Goal: Task Accomplishment & Management: Use online tool/utility

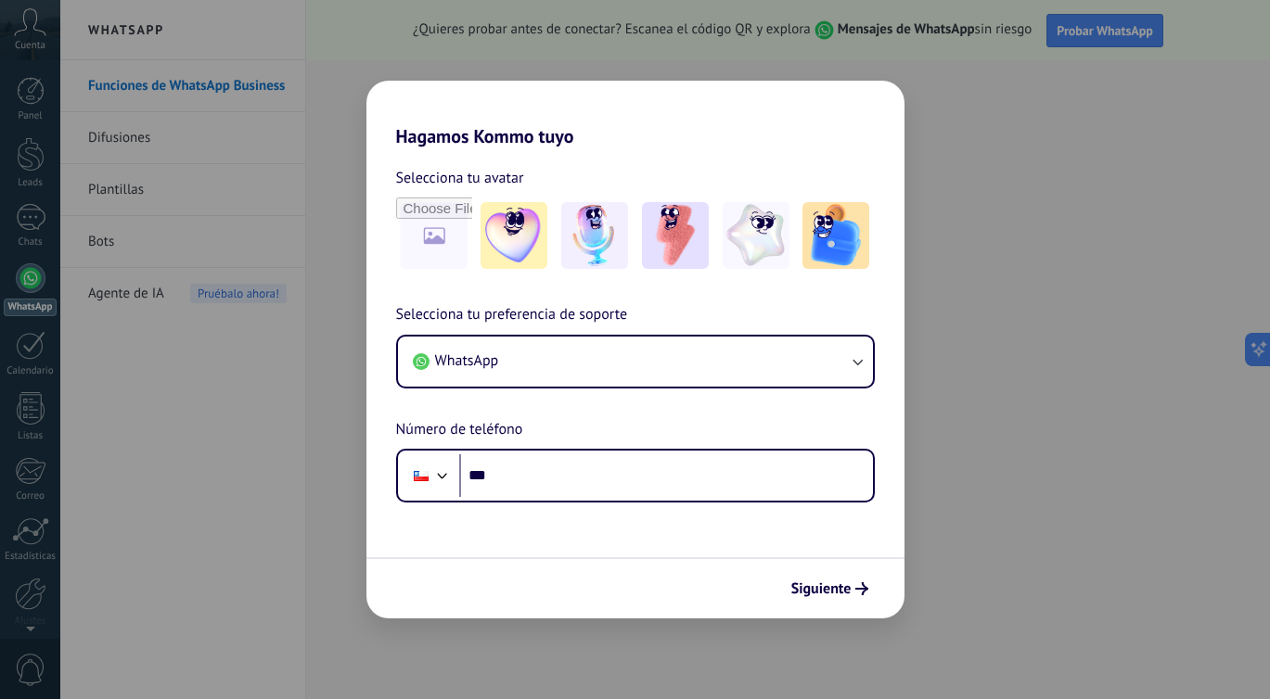
click at [131, 197] on div "Hagamos Kommo tuyo Selecciona tu avatar Selecciona tu preferencia de soporte Wh…" at bounding box center [635, 349] width 1270 height 699
click at [846, 591] on span "Siguiente" at bounding box center [821, 589] width 60 height 13
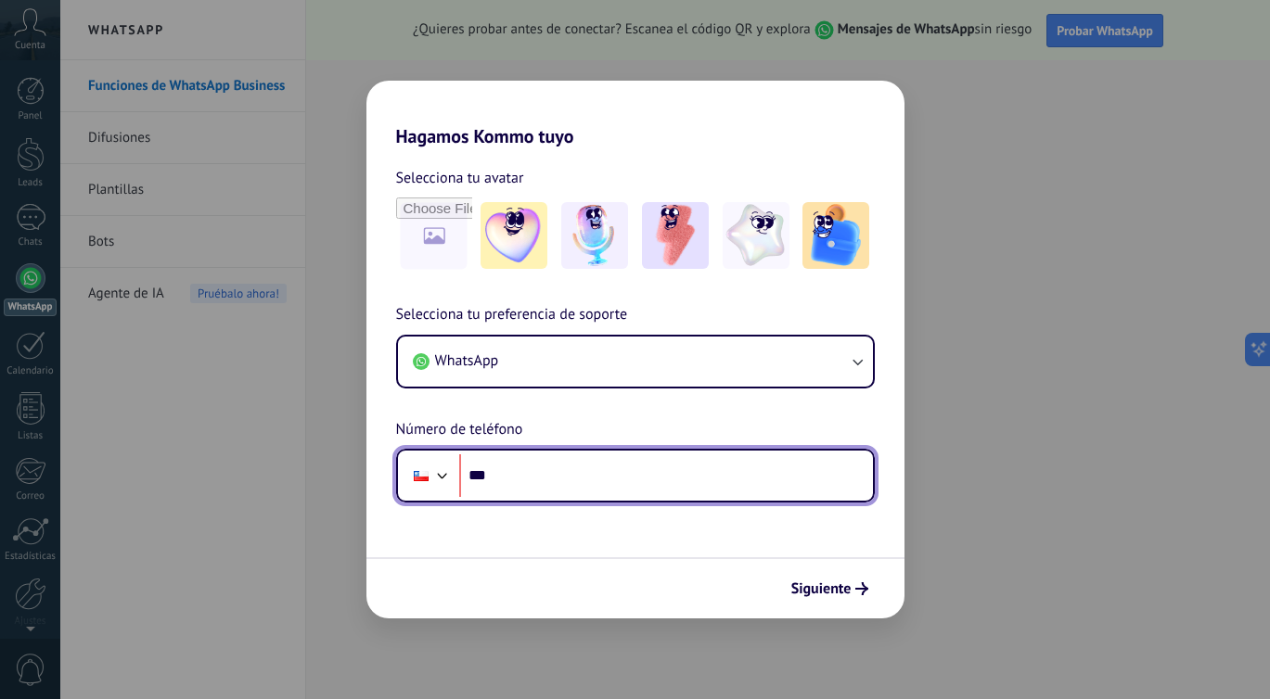
click at [679, 476] on input "***" at bounding box center [666, 476] width 414 height 43
paste input "**********"
type input "**********"
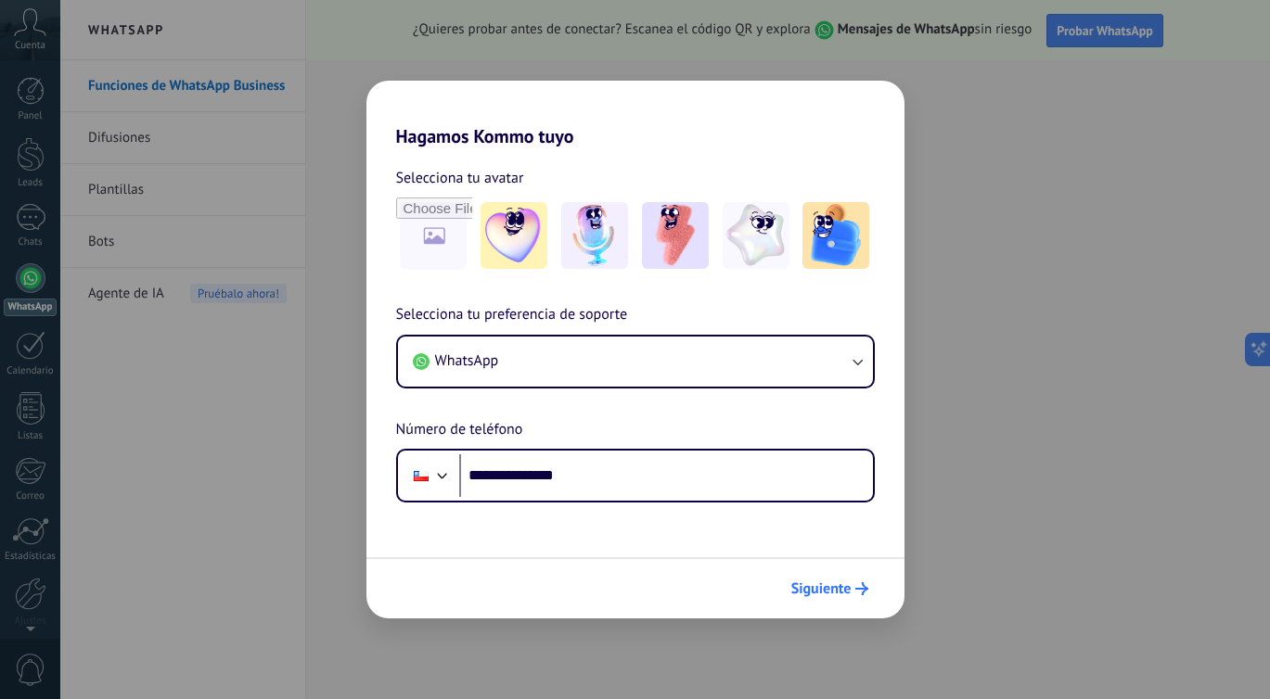
click at [834, 589] on span "Siguiente" at bounding box center [821, 589] width 60 height 13
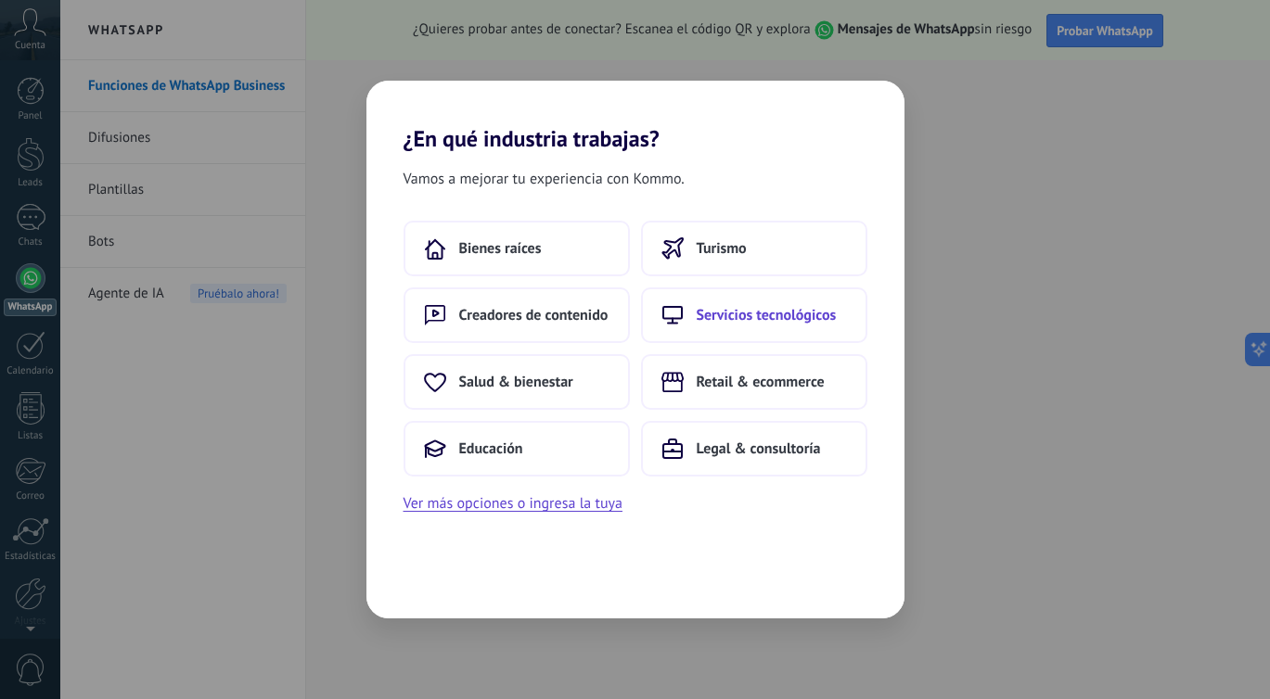
click at [735, 323] on span "Servicios tecnológicos" at bounding box center [767, 315] width 140 height 19
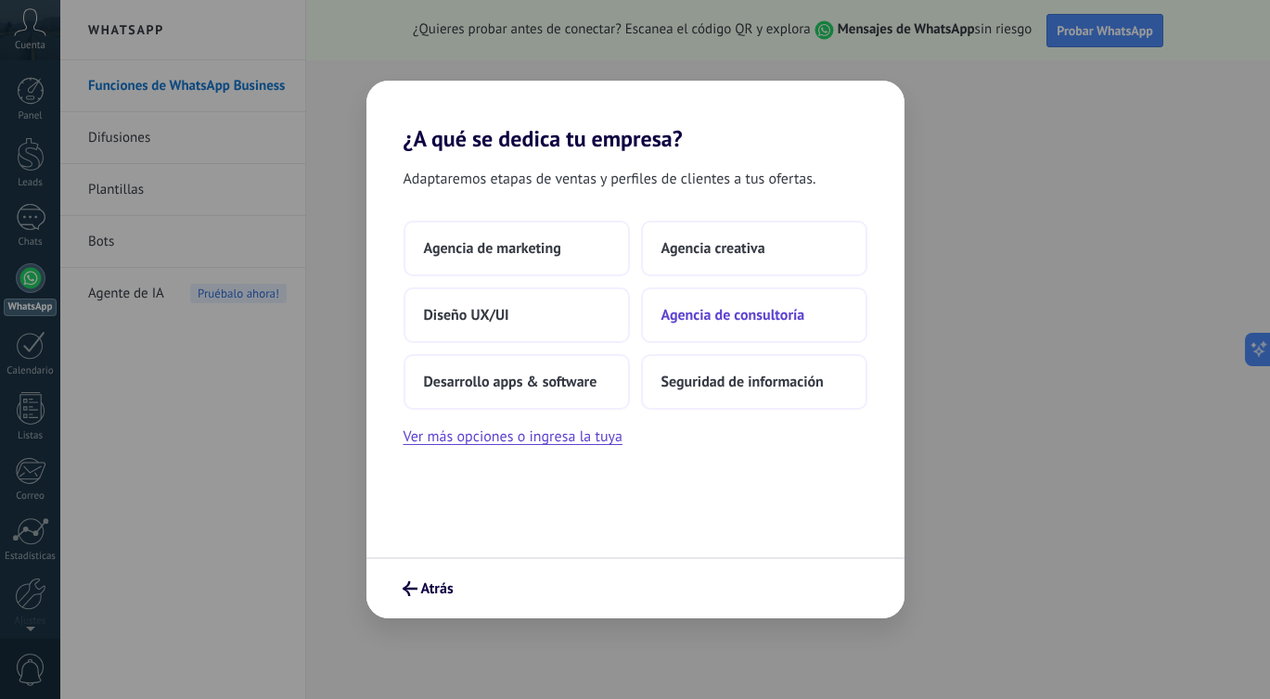
click at [687, 312] on span "Agencia de consultoría" at bounding box center [733, 315] width 144 height 19
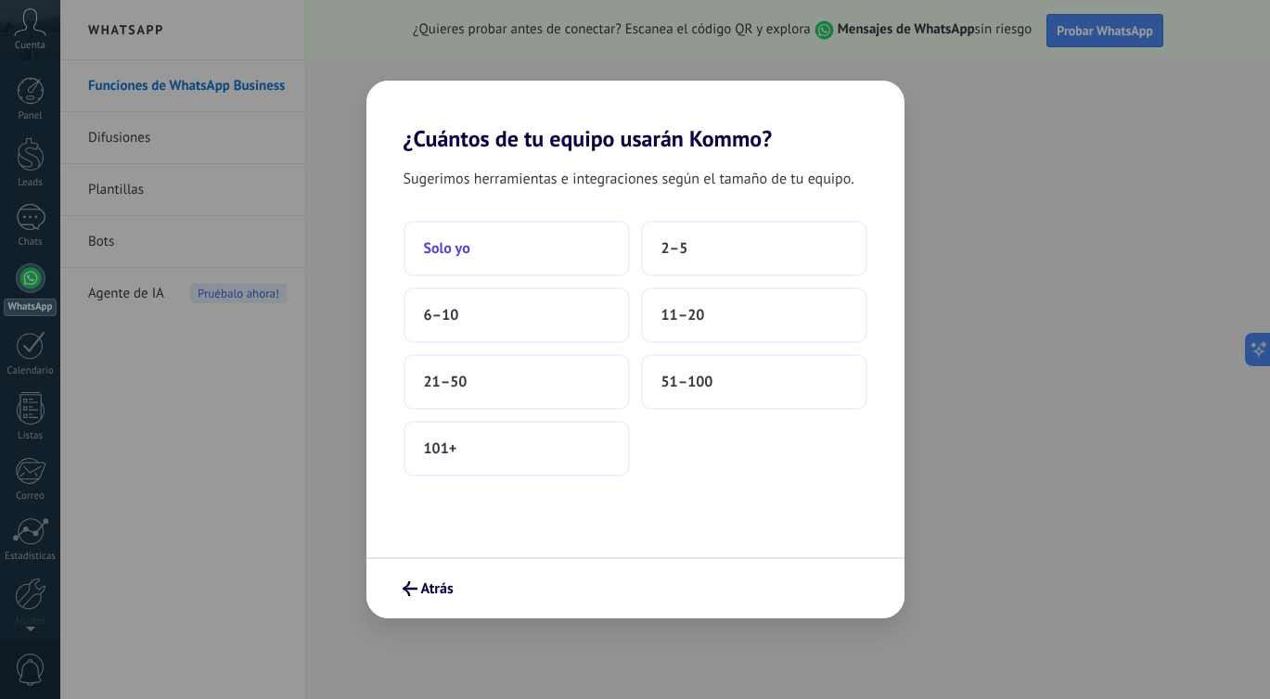
click at [493, 252] on button "Solo yo" at bounding box center [517, 249] width 226 height 56
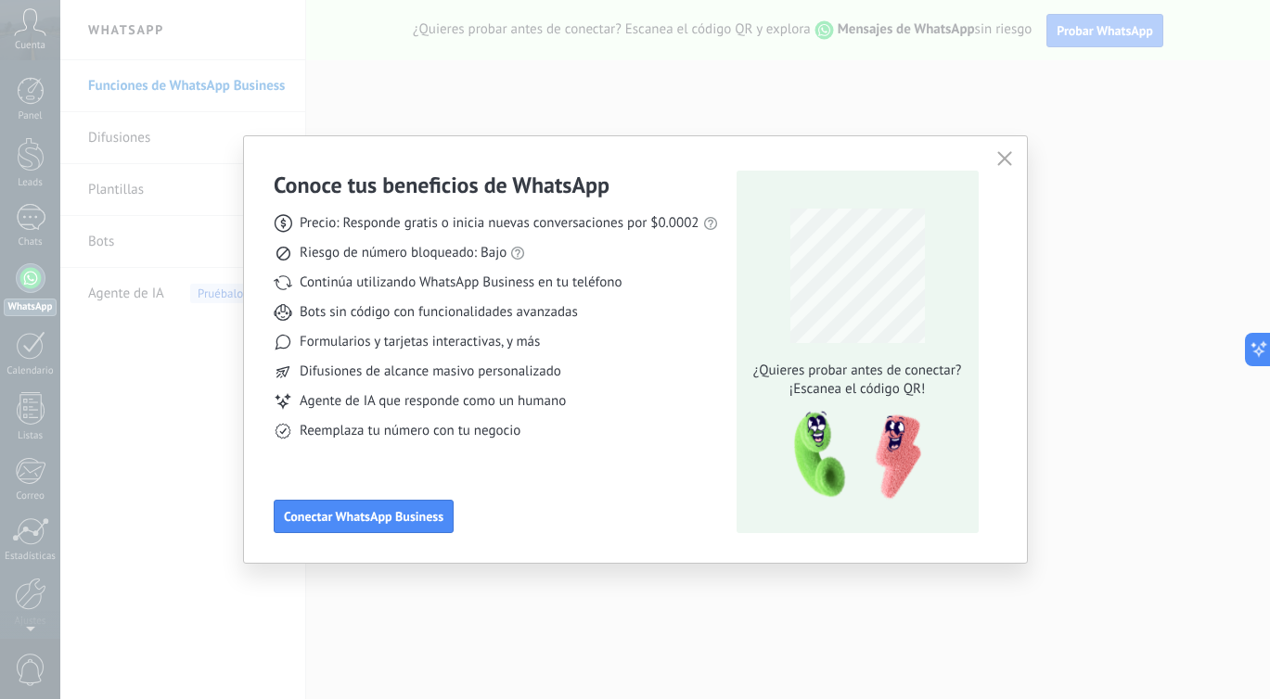
click at [1007, 149] on button "button" at bounding box center [1005, 160] width 24 height 26
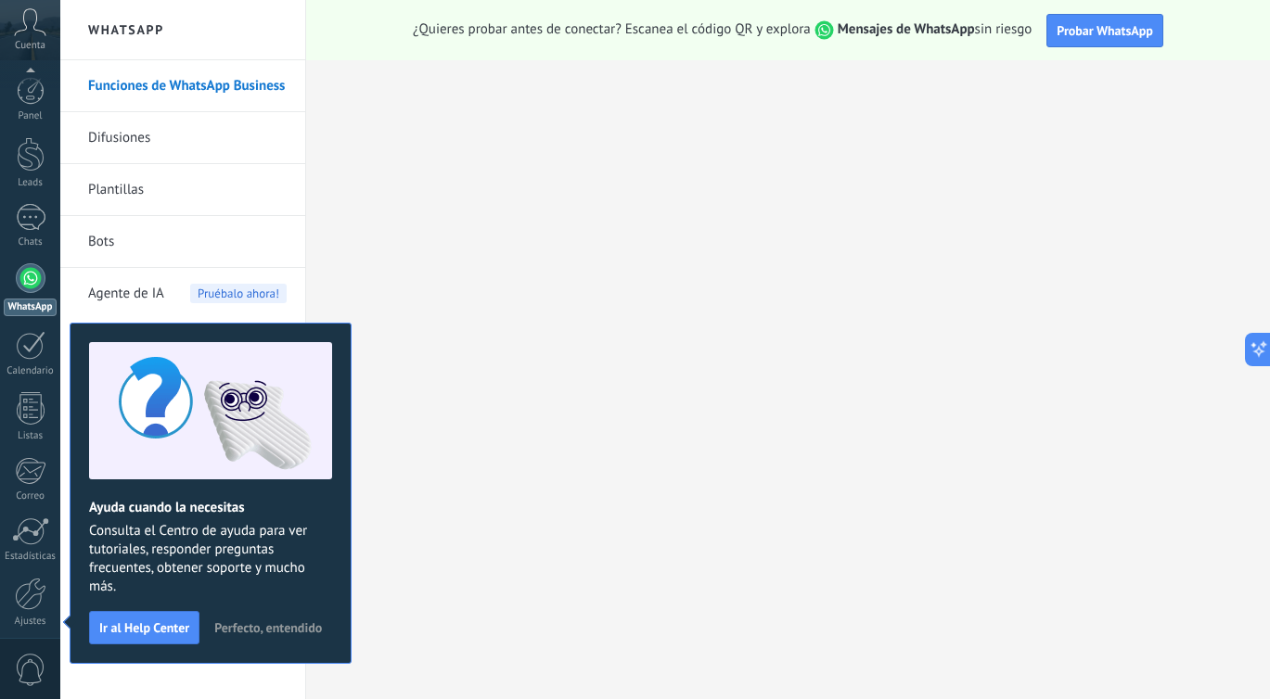
scroll to position [72, 0]
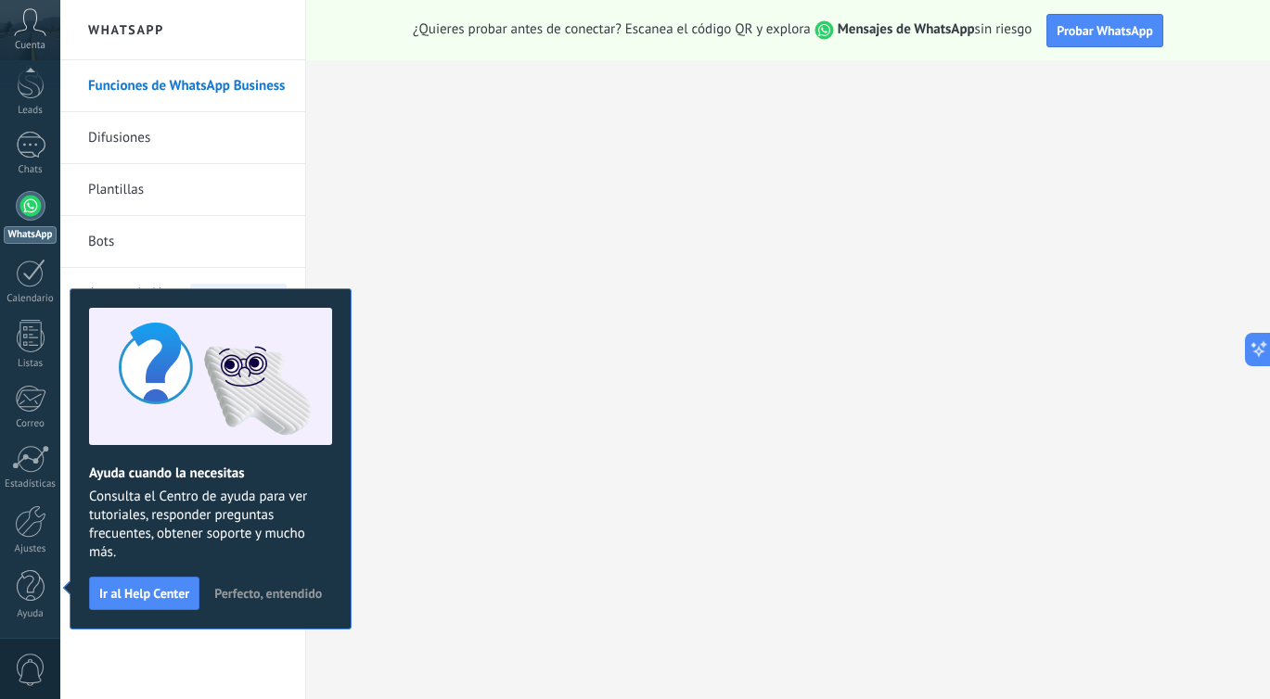
click at [239, 592] on span "Perfecto, entendido" at bounding box center [268, 593] width 108 height 13
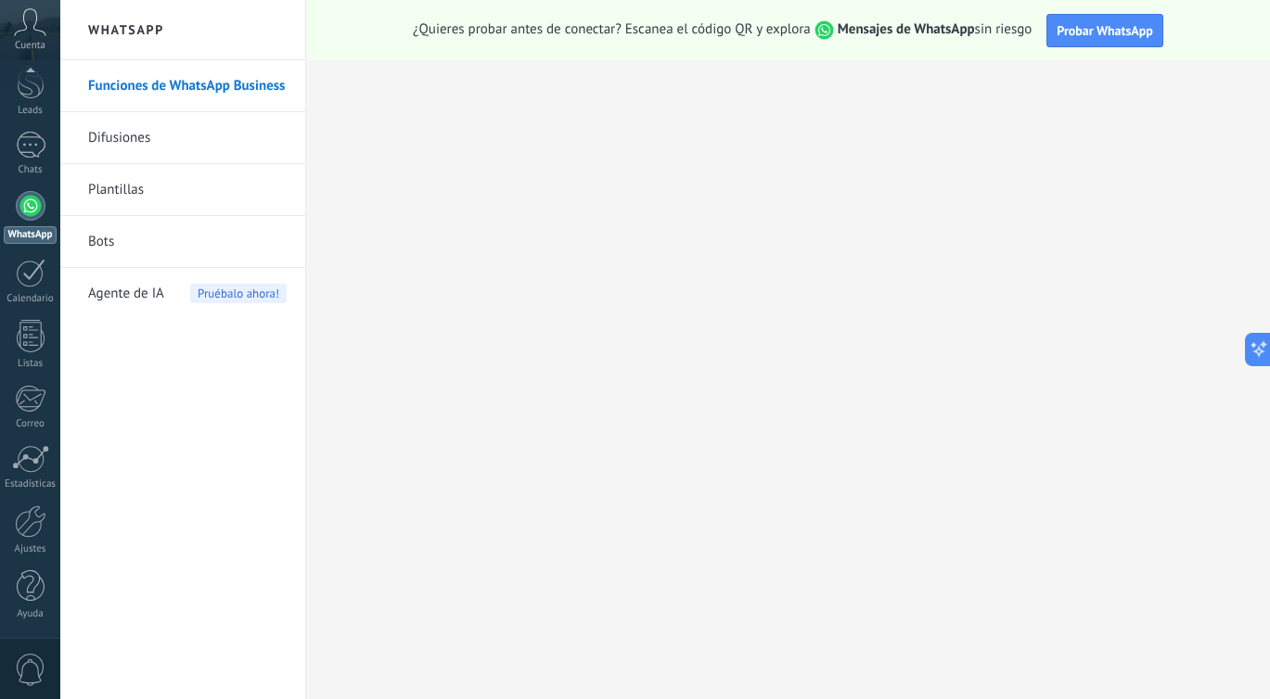
click at [139, 194] on link "Plantillas" at bounding box center [187, 190] width 199 height 52
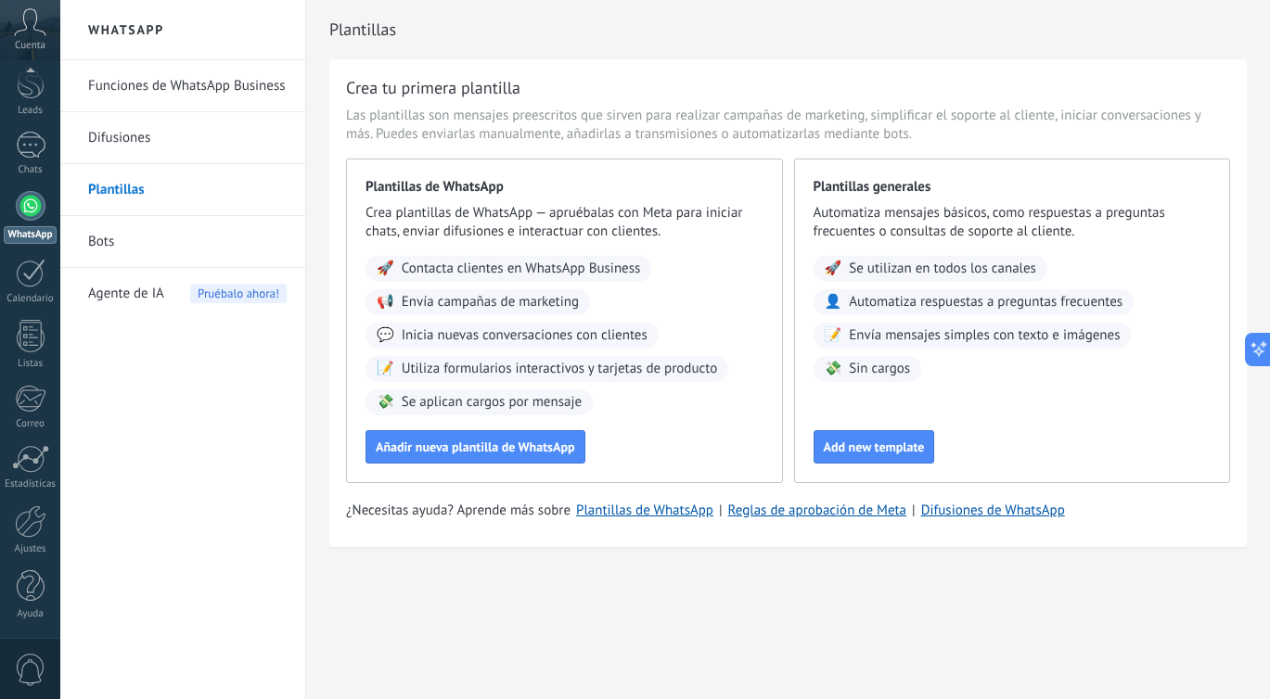
click at [554, 206] on span "Crea plantillas de WhatsApp — apruébalas con Meta para iniciar chats, enviar di…" at bounding box center [564, 222] width 398 height 37
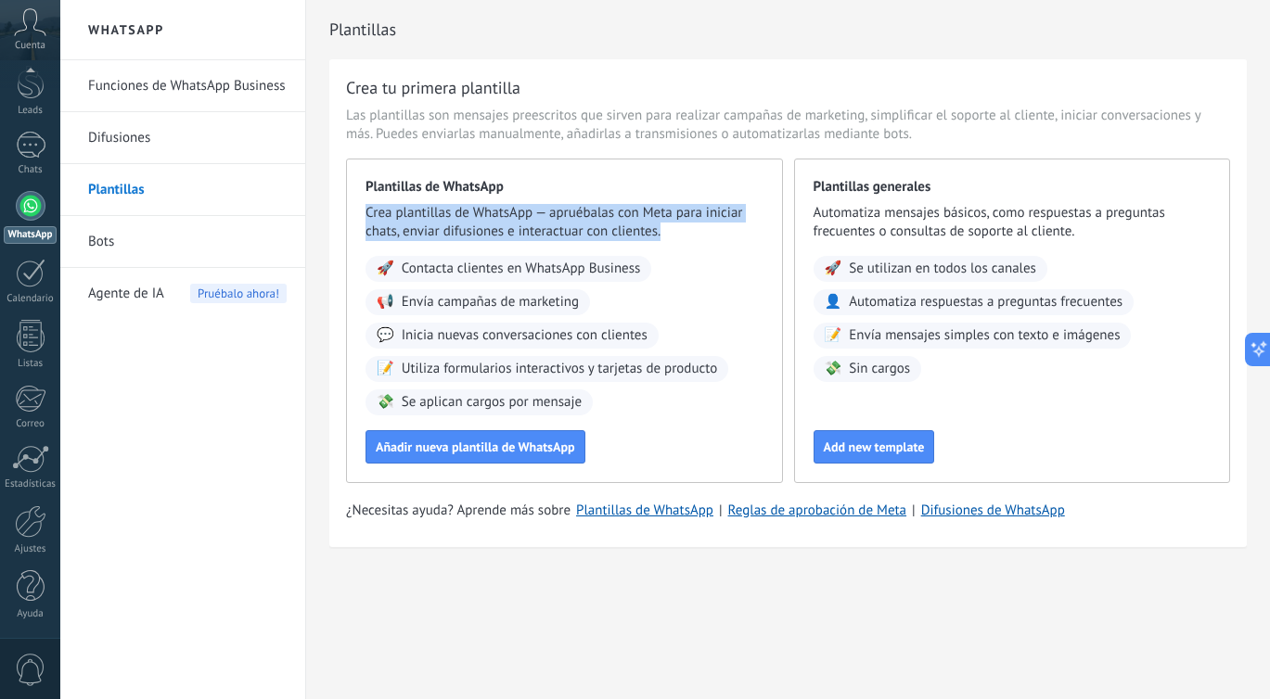
click at [554, 206] on span "Crea plantillas de WhatsApp — apruébalas con Meta para iniciar chats, enviar di…" at bounding box center [564, 222] width 398 height 37
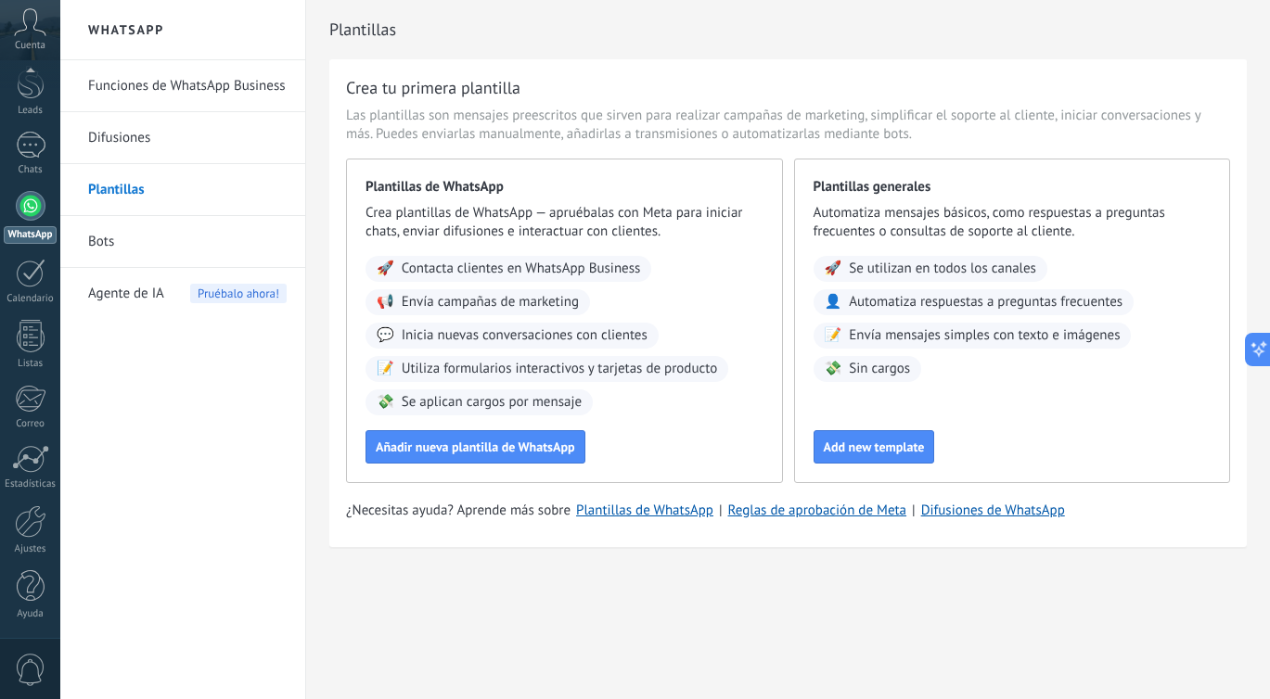
click at [549, 273] on span "Contacta clientes en WhatsApp Business" at bounding box center [521, 269] width 239 height 19
click at [550, 301] on span "Envía campañas de marketing" at bounding box center [490, 302] width 177 height 19
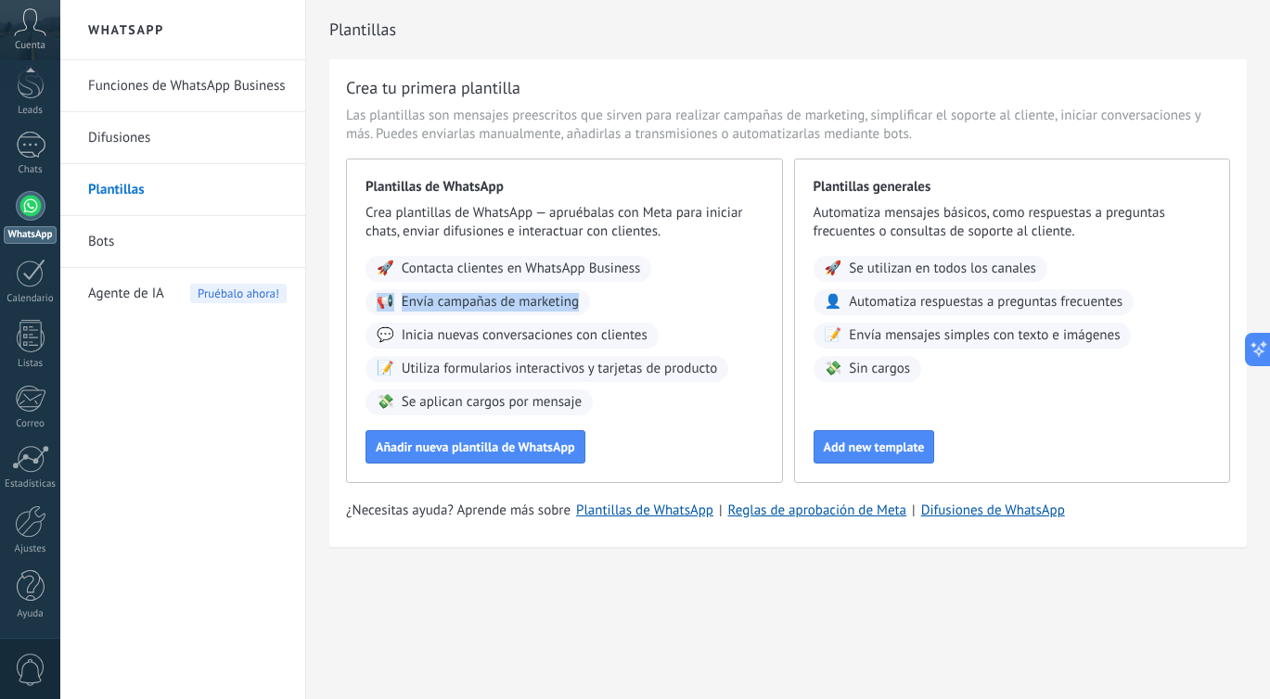
click at [550, 301] on span "Envía campañas de marketing" at bounding box center [490, 302] width 177 height 19
click at [558, 350] on div "🚀 Contacta clientes en WhatsApp Business 📢 Envía campañas de marketing 💬 Inicia…" at bounding box center [564, 336] width 398 height 160
click at [557, 384] on div "🚀 Contacta clientes en WhatsApp Business 📢 Envía campañas de marketing 💬 Inicia…" at bounding box center [564, 336] width 398 height 160
click at [852, 445] on span "Add new template" at bounding box center [874, 447] width 101 height 13
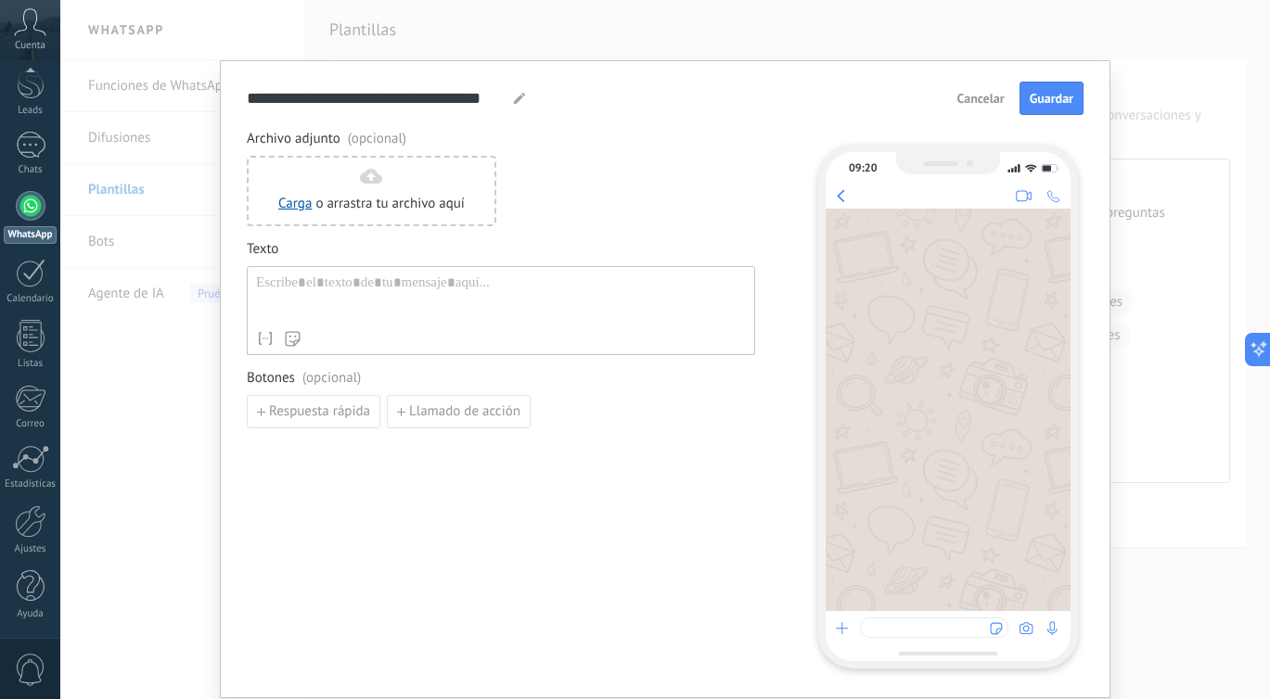
click at [347, 282] on div at bounding box center [501, 298] width 490 height 47
click at [455, 414] on span "Llamado de acción" at bounding box center [464, 411] width 111 height 13
click at [420, 406] on input at bounding box center [347, 411] width 198 height 30
click at [547, 417] on input at bounding box center [606, 411] width 231 height 30
click at [400, 298] on div at bounding box center [501, 298] width 490 height 47
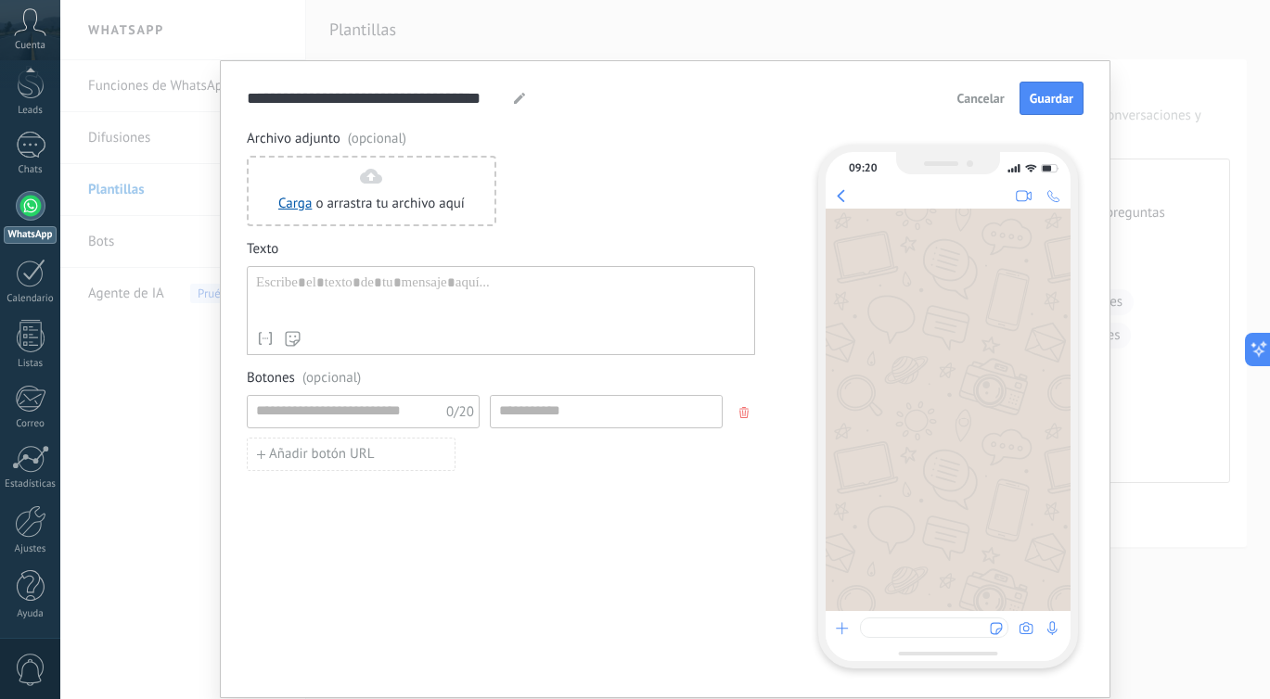
click at [975, 105] on span "Cancelar" at bounding box center [980, 98] width 47 height 13
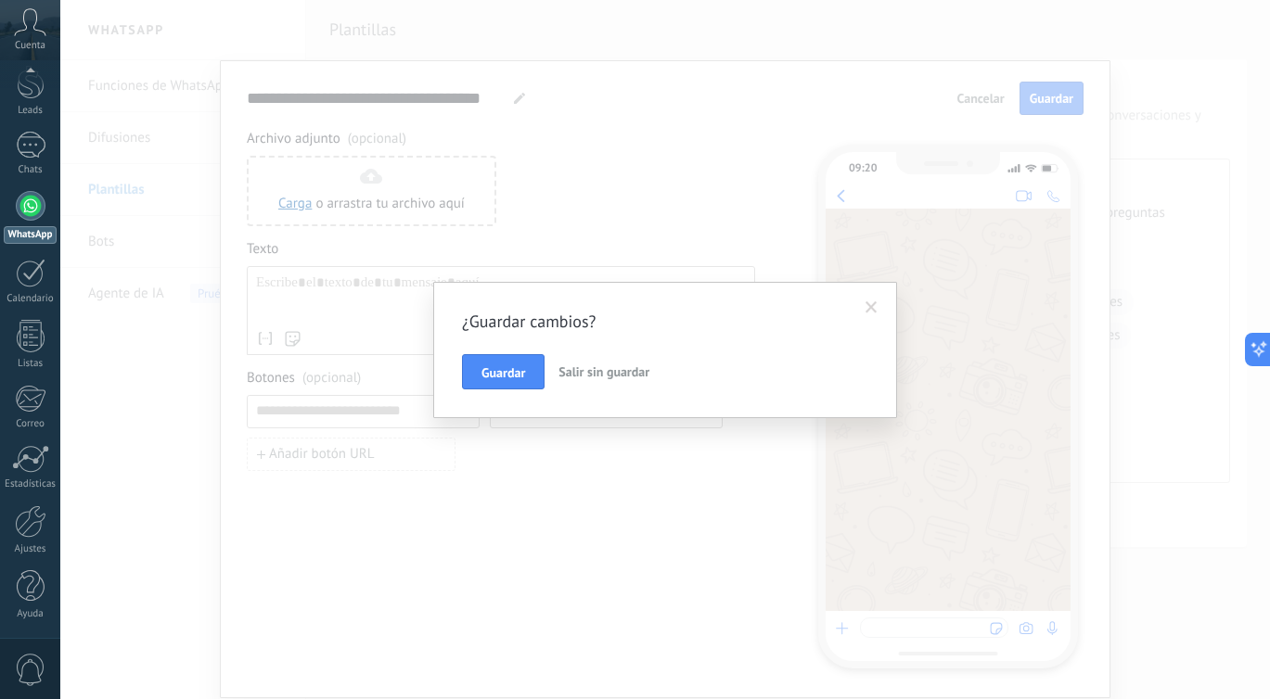
click at [584, 370] on span "Salir sin guardar" at bounding box center [603, 372] width 91 height 17
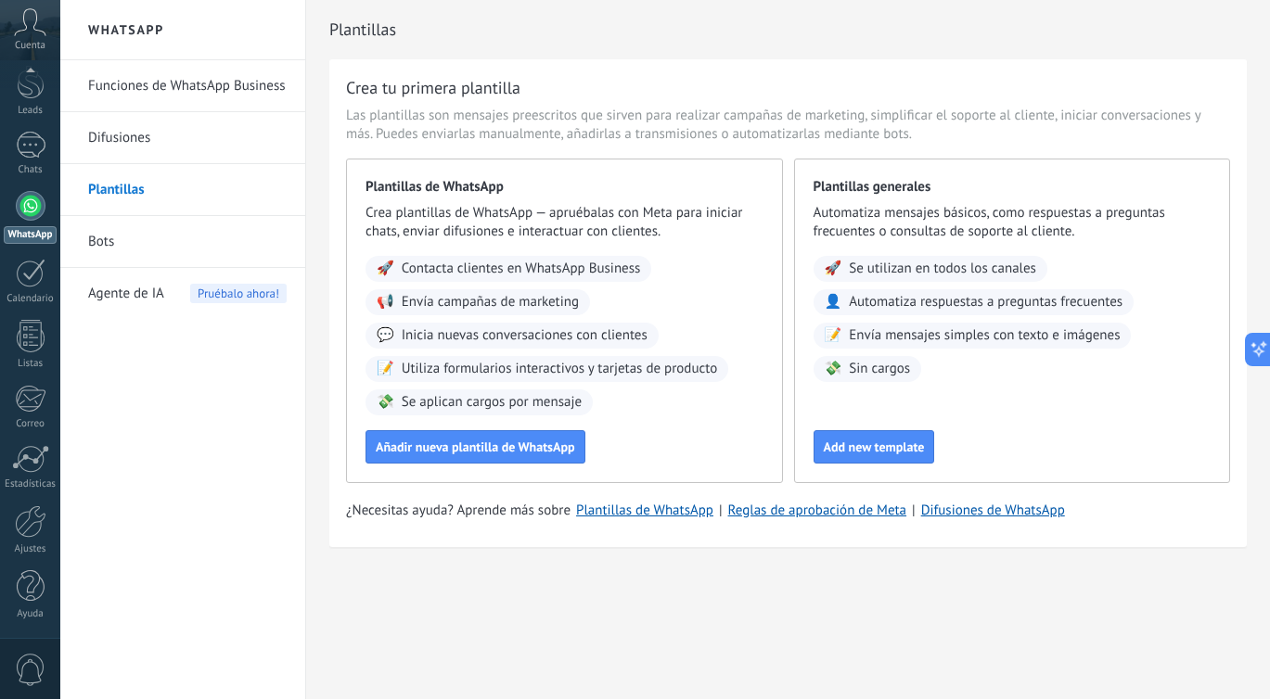
click at [142, 192] on link "Plantillas" at bounding box center [187, 190] width 199 height 52
click at [39, 210] on div at bounding box center [31, 206] width 30 height 30
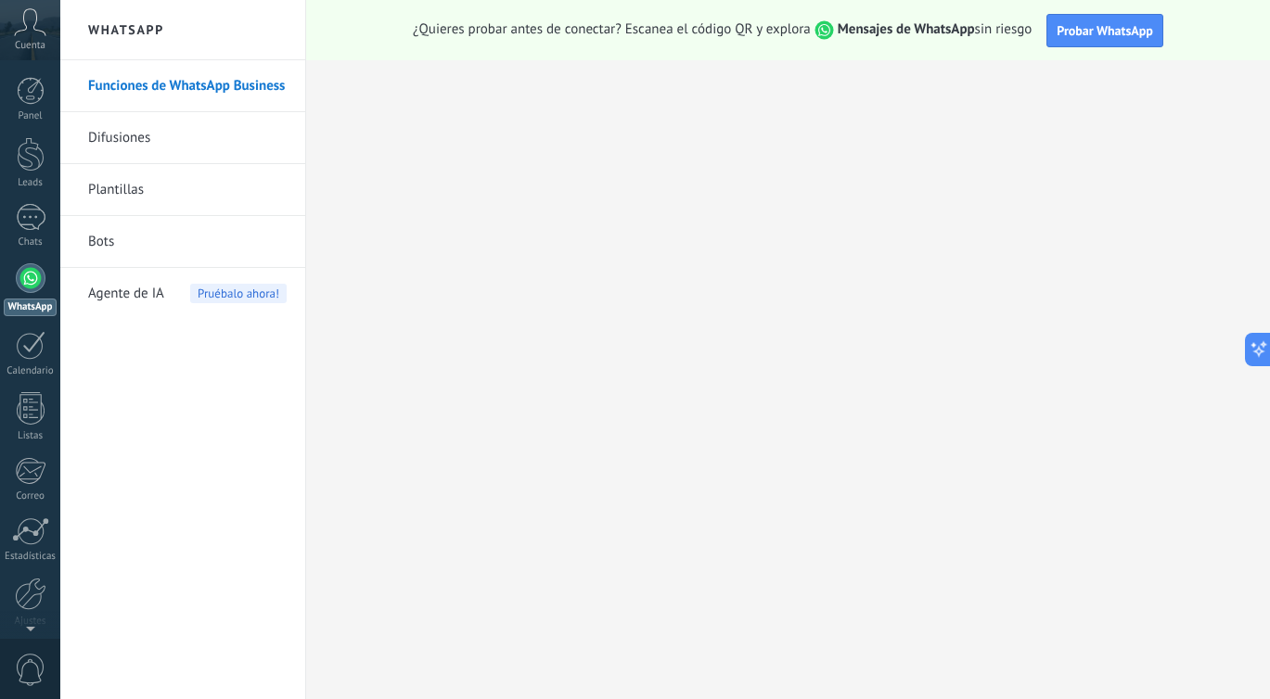
click at [36, 27] on icon at bounding box center [30, 22] width 32 height 28
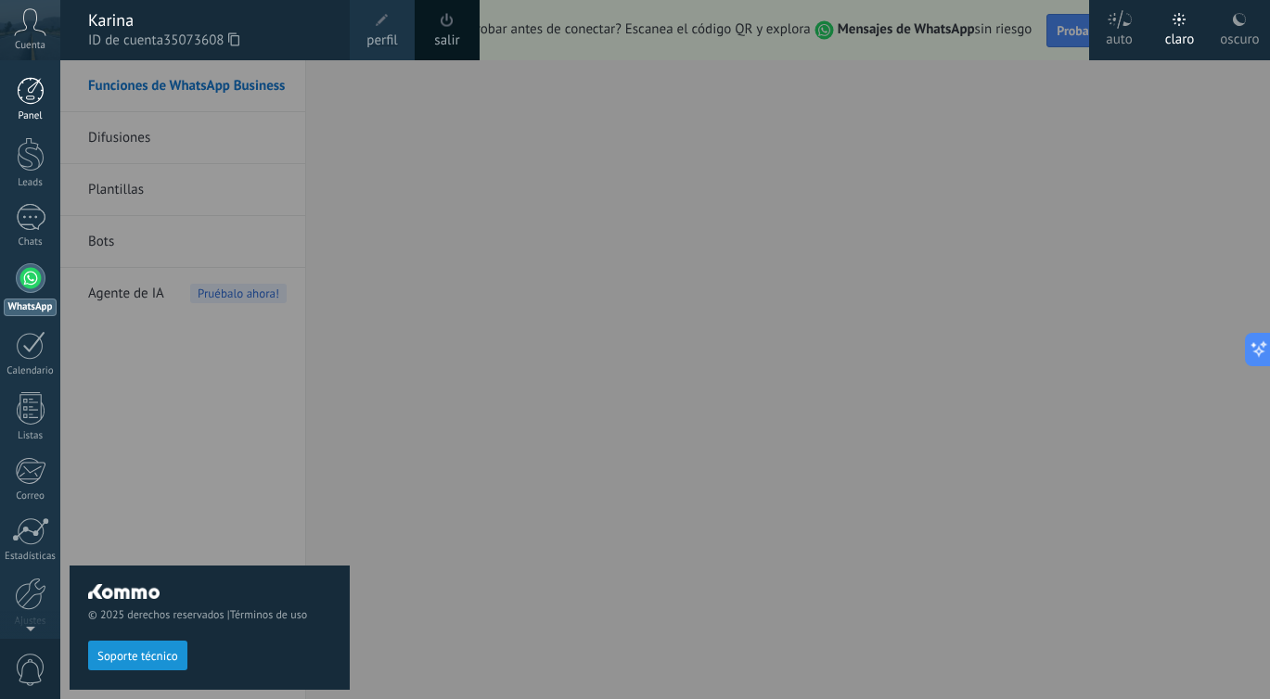
click at [35, 79] on div at bounding box center [31, 91] width 28 height 28
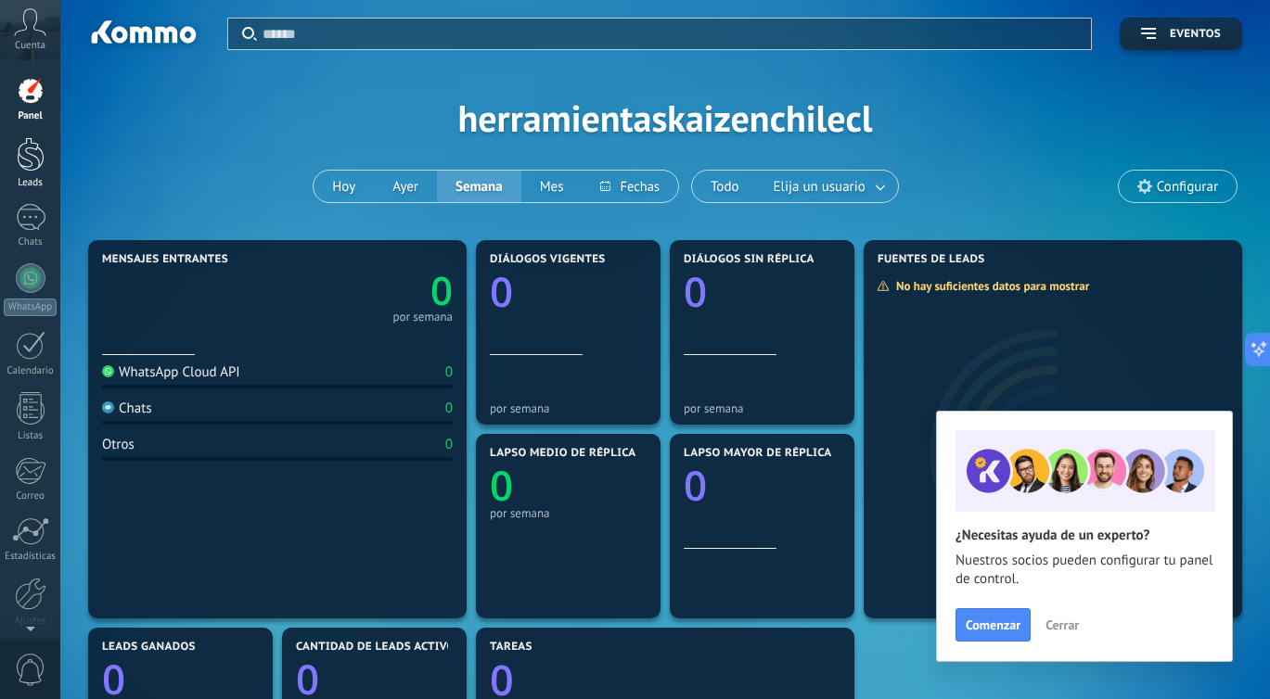
click at [42, 160] on div at bounding box center [31, 154] width 28 height 34
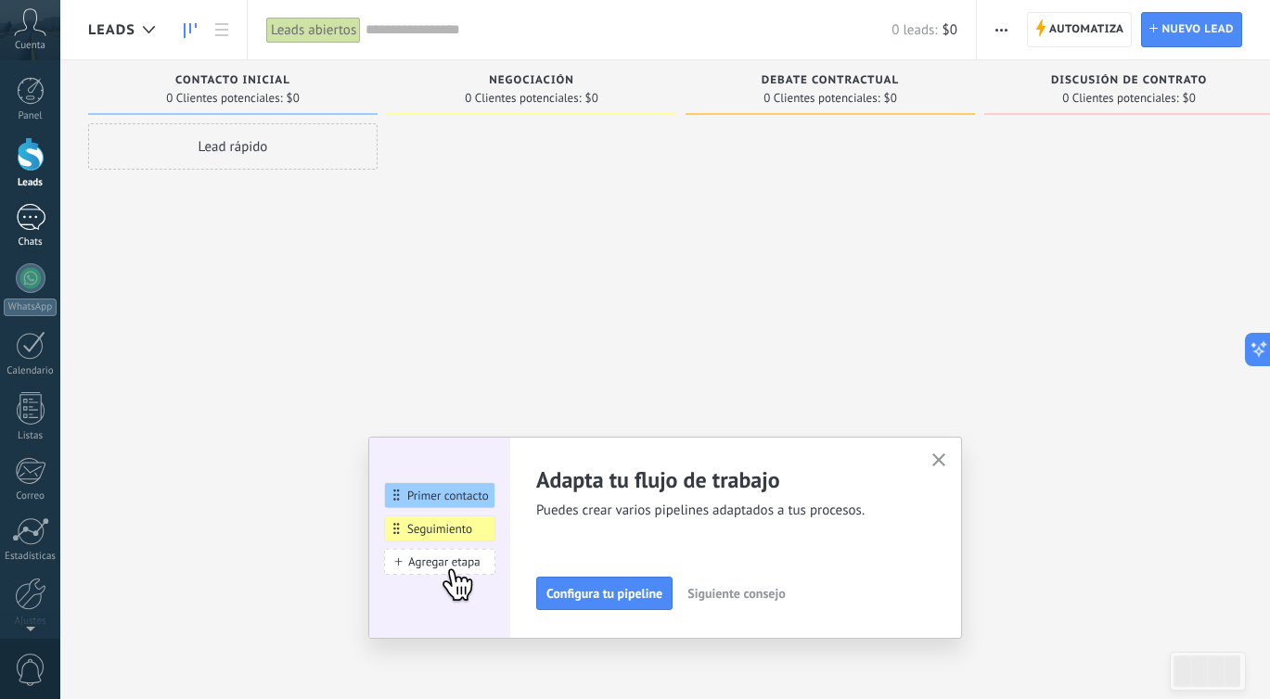
click at [40, 206] on div at bounding box center [31, 217] width 30 height 27
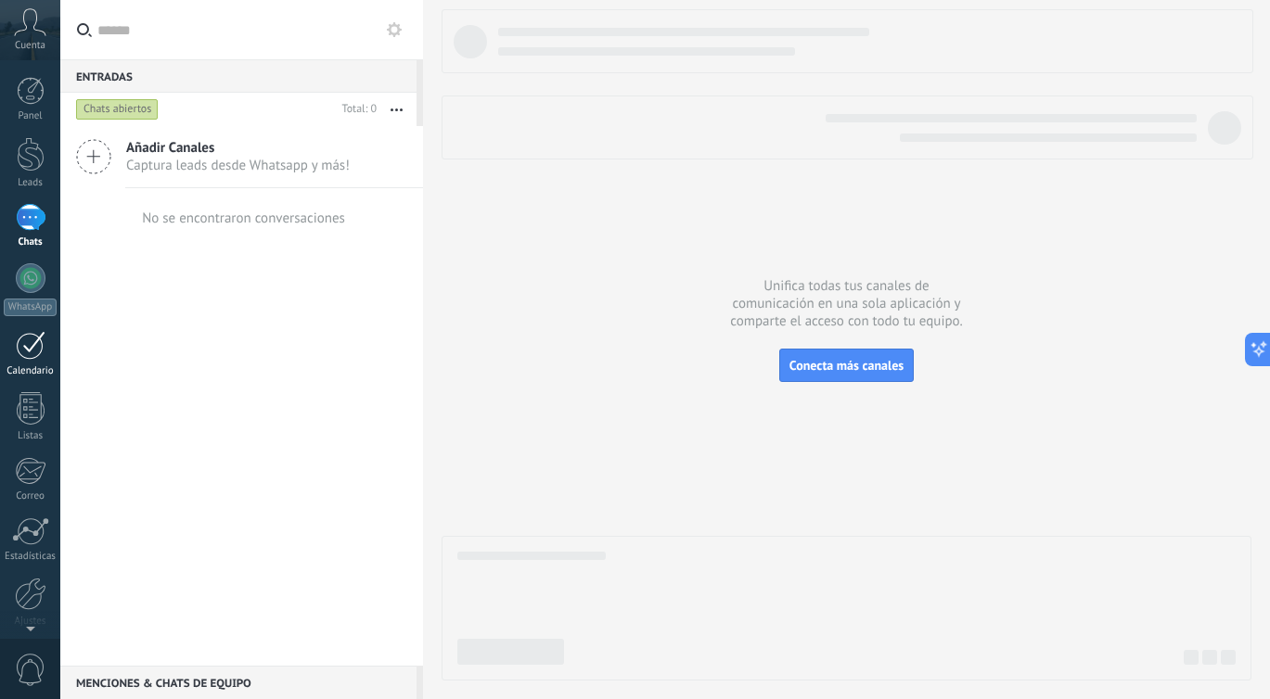
click at [46, 353] on link "Calendario" at bounding box center [30, 354] width 60 height 46
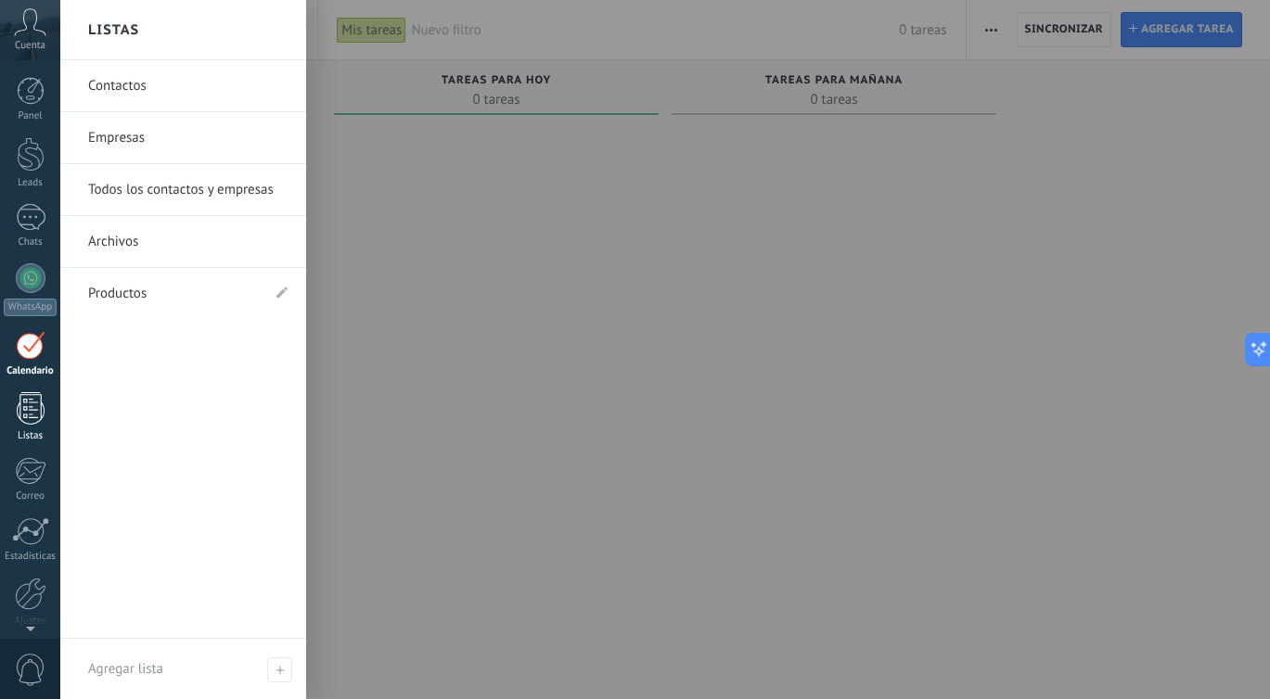
click at [36, 424] on div at bounding box center [31, 408] width 28 height 32
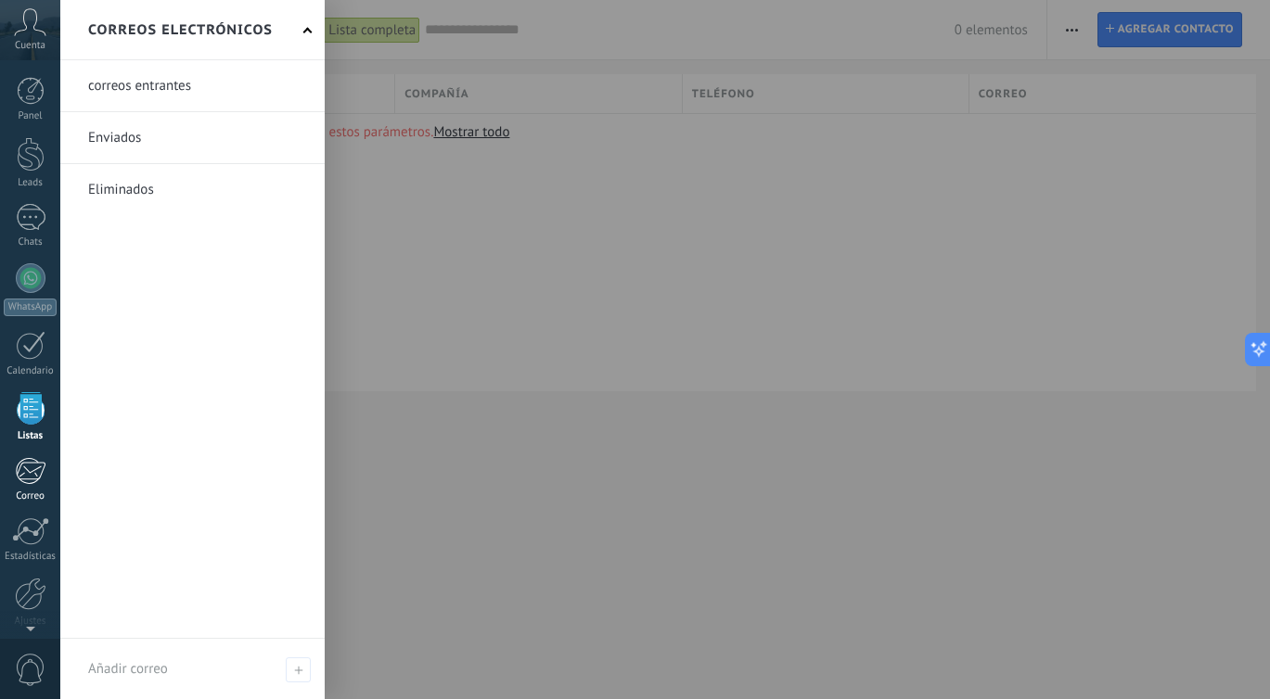
click at [35, 465] on div at bounding box center [30, 471] width 31 height 28
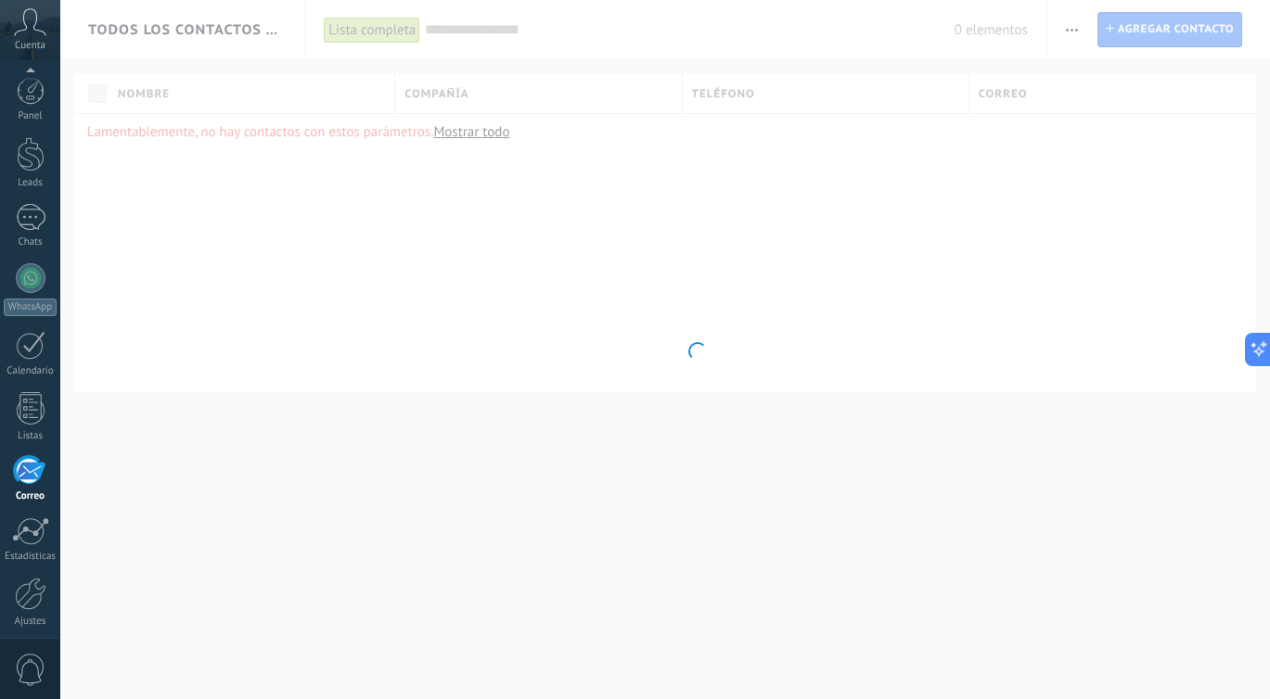
scroll to position [72, 0]
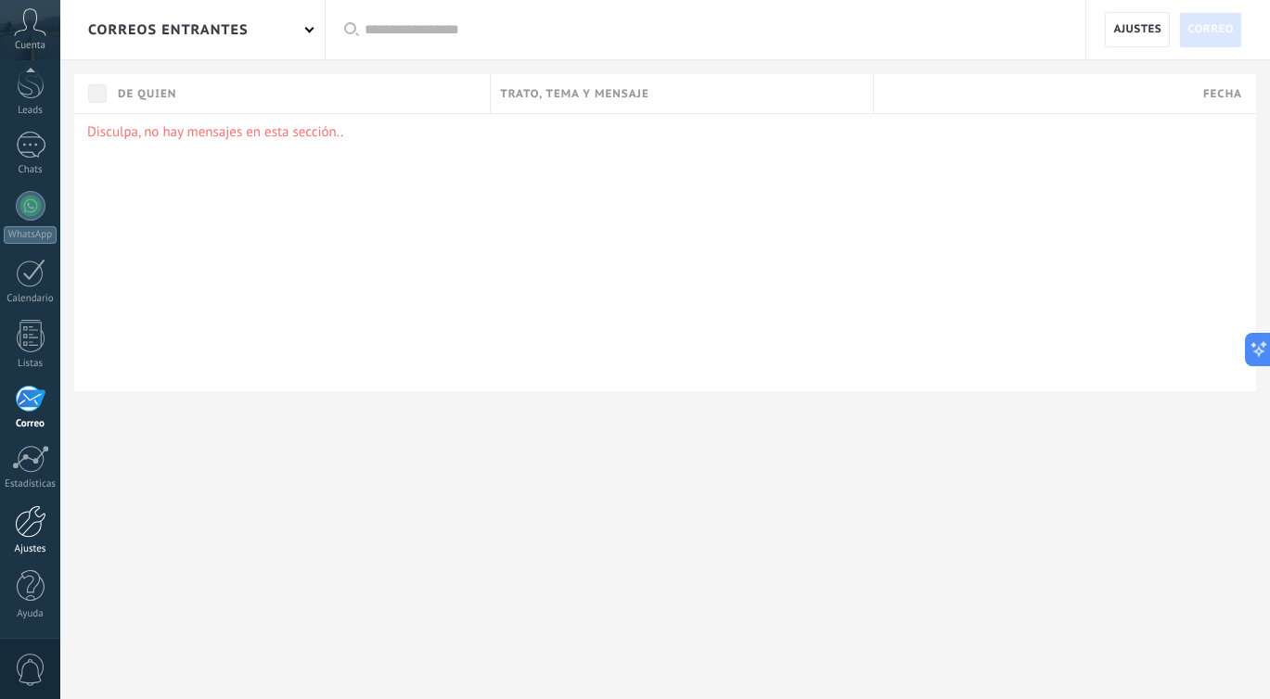
click at [42, 509] on div at bounding box center [31, 522] width 32 height 32
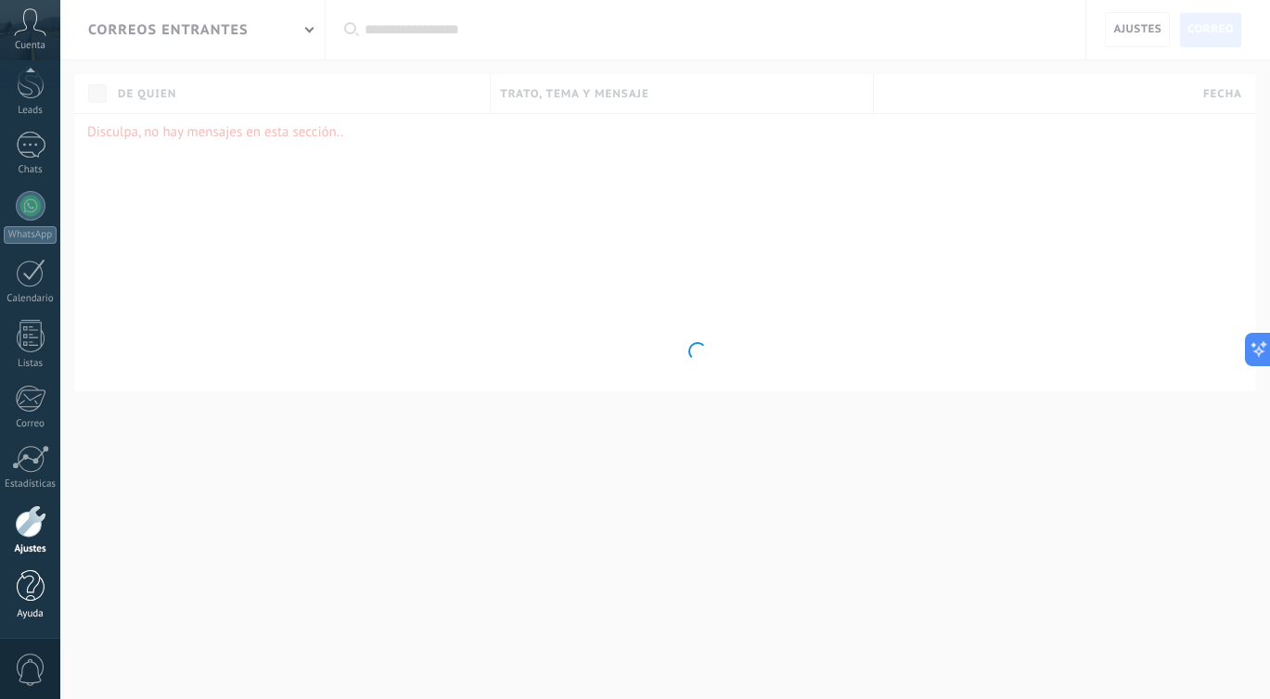
click at [45, 586] on link "Ayuda" at bounding box center [30, 596] width 60 height 50
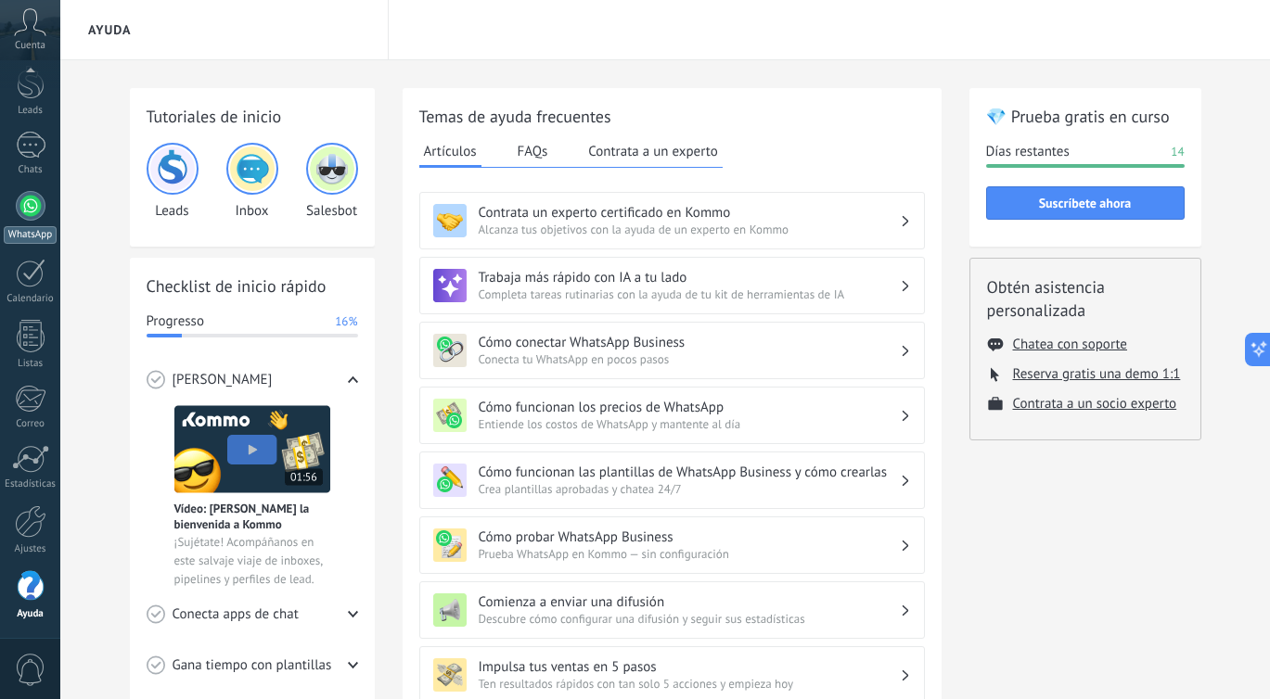
click at [29, 208] on div at bounding box center [31, 206] width 30 height 30
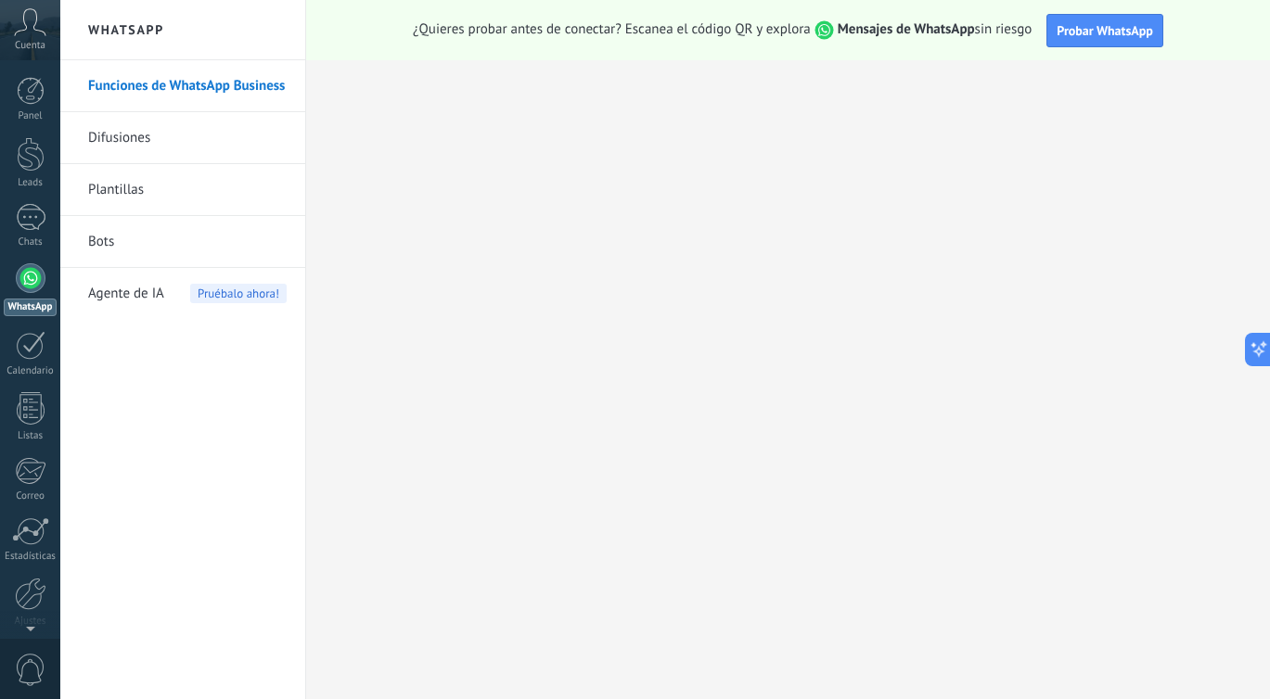
click at [133, 199] on link "Plantillas" at bounding box center [187, 190] width 199 height 52
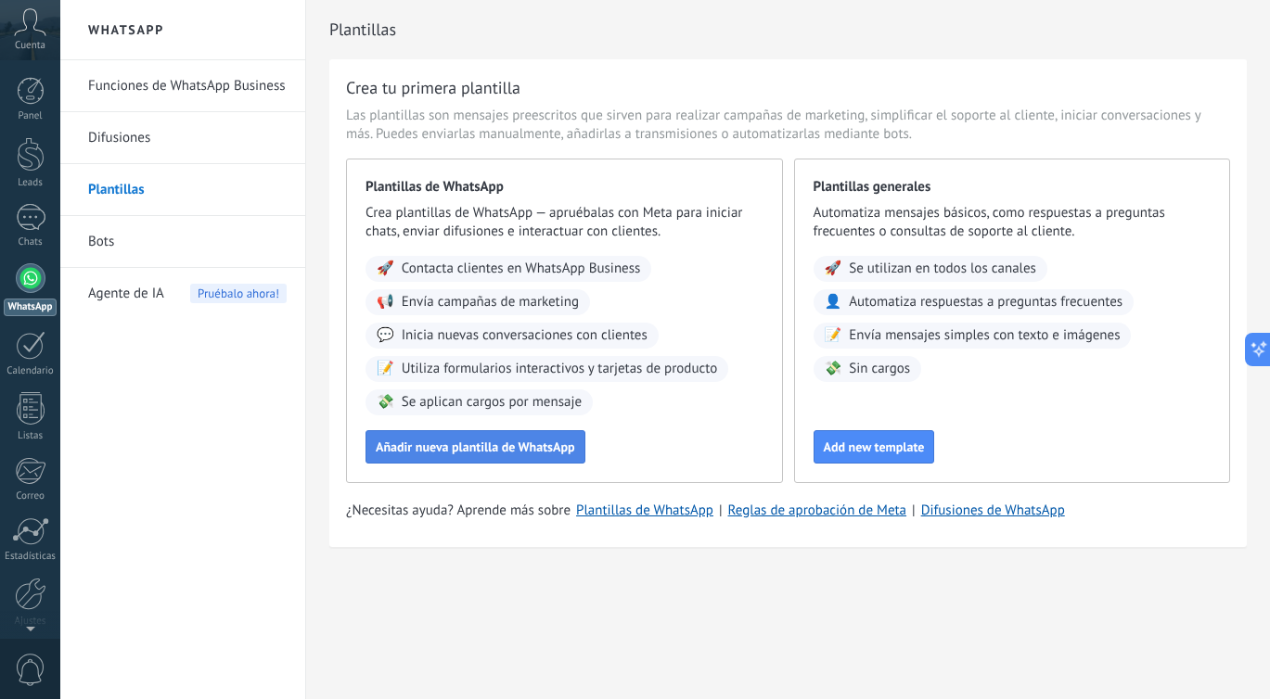
click at [481, 454] on span "Añadir nueva plantilla de WhatsApp" at bounding box center [475, 447] width 199 height 13
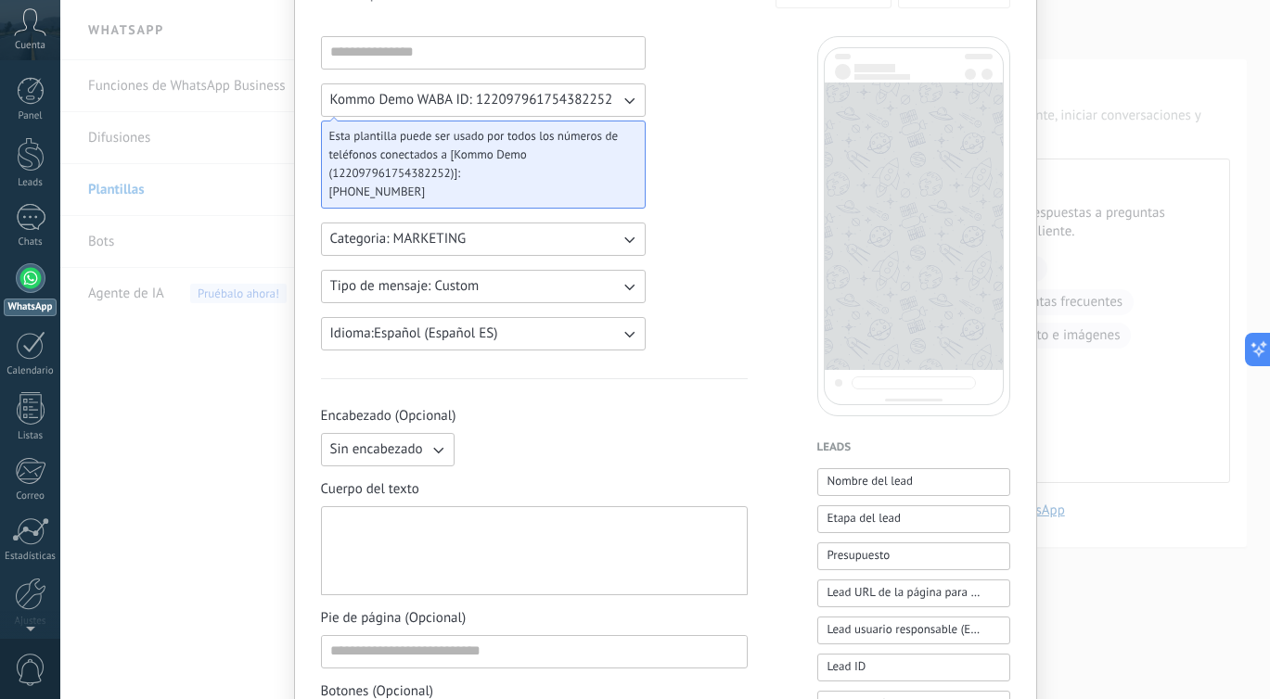
scroll to position [100, 0]
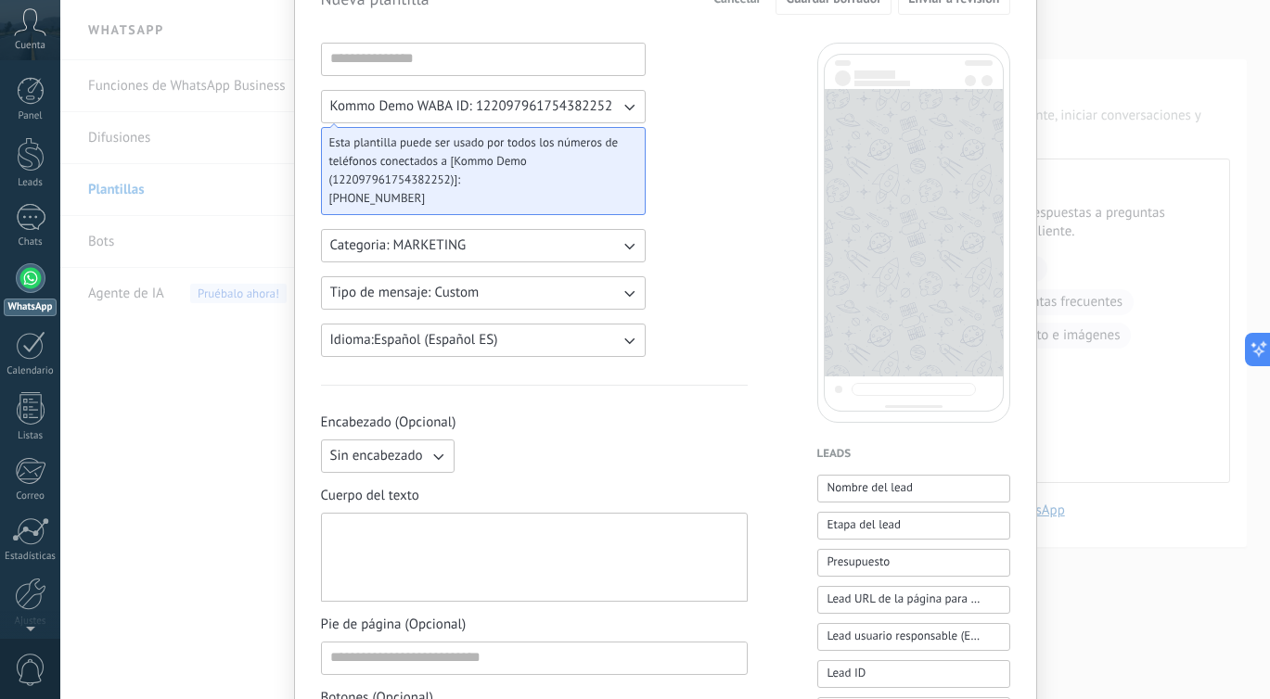
click at [620, 101] on icon "button" at bounding box center [629, 106] width 19 height 19
click at [616, 101] on li "Kommo Demo WABA ID: 122097961754382252" at bounding box center [477, 107] width 335 height 32
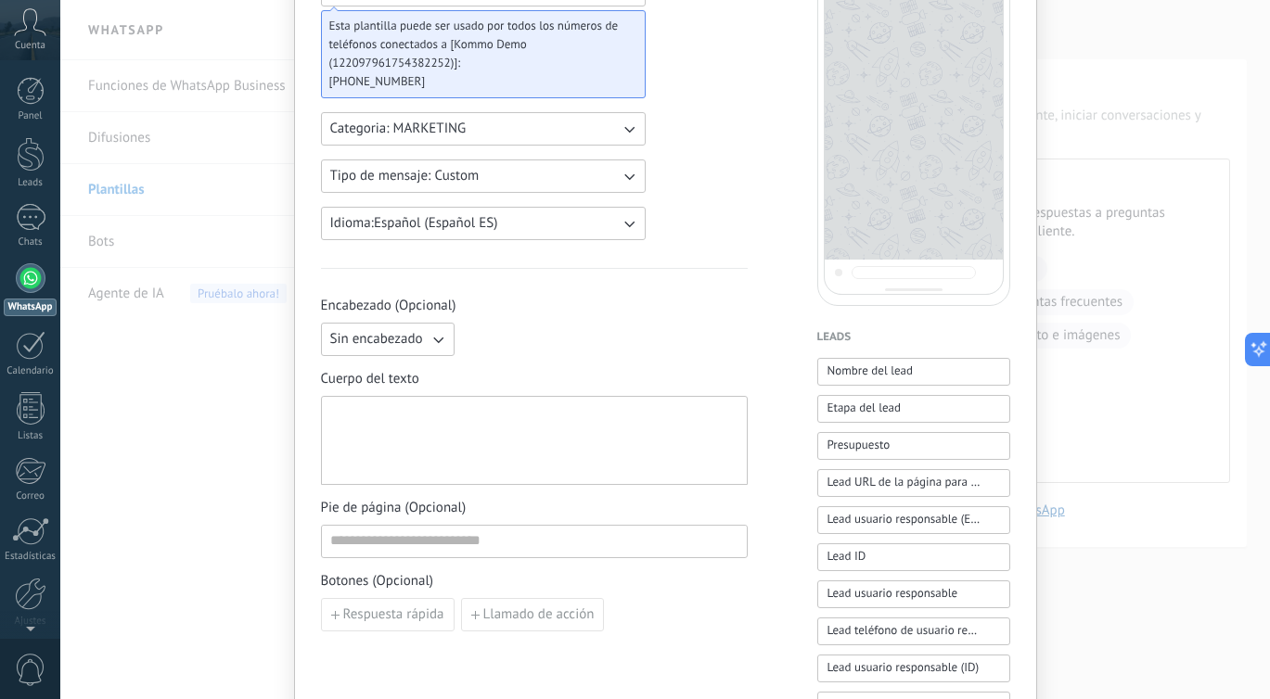
scroll to position [0, 0]
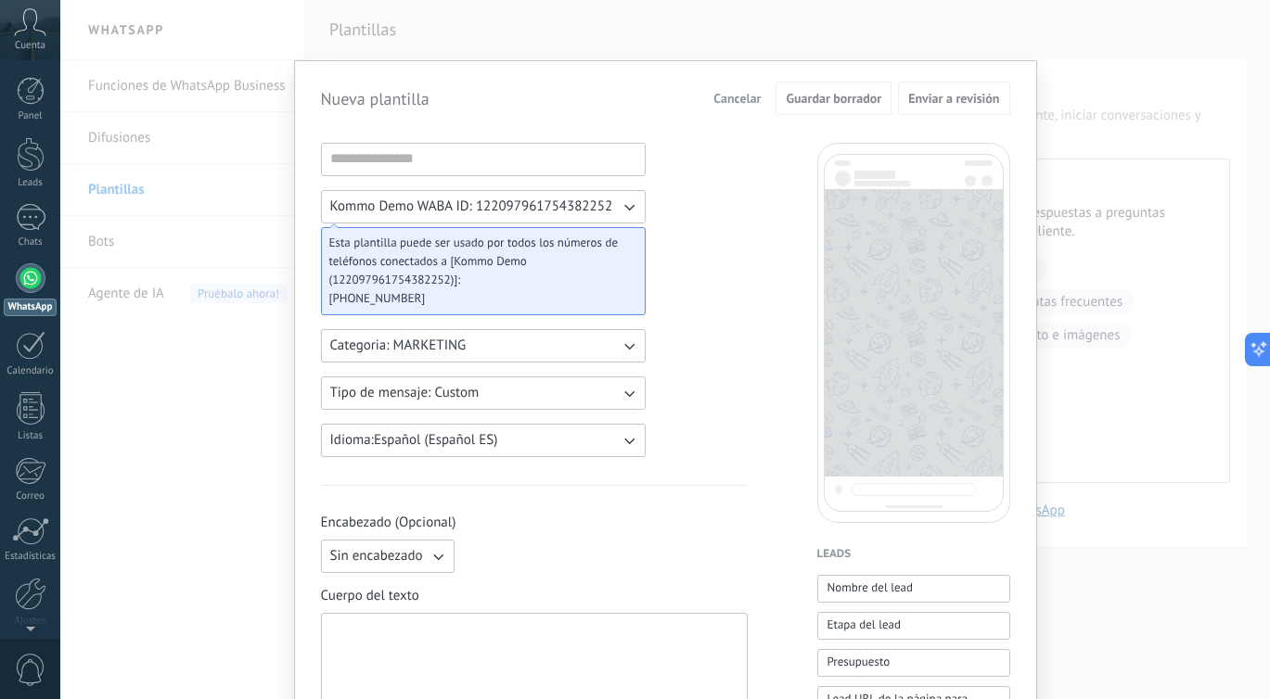
drag, startPoint x: 739, startPoint y: 94, endPoint x: 753, endPoint y: 100, distance: 15.4
click at [739, 94] on span "Cancelar" at bounding box center [736, 98] width 47 height 13
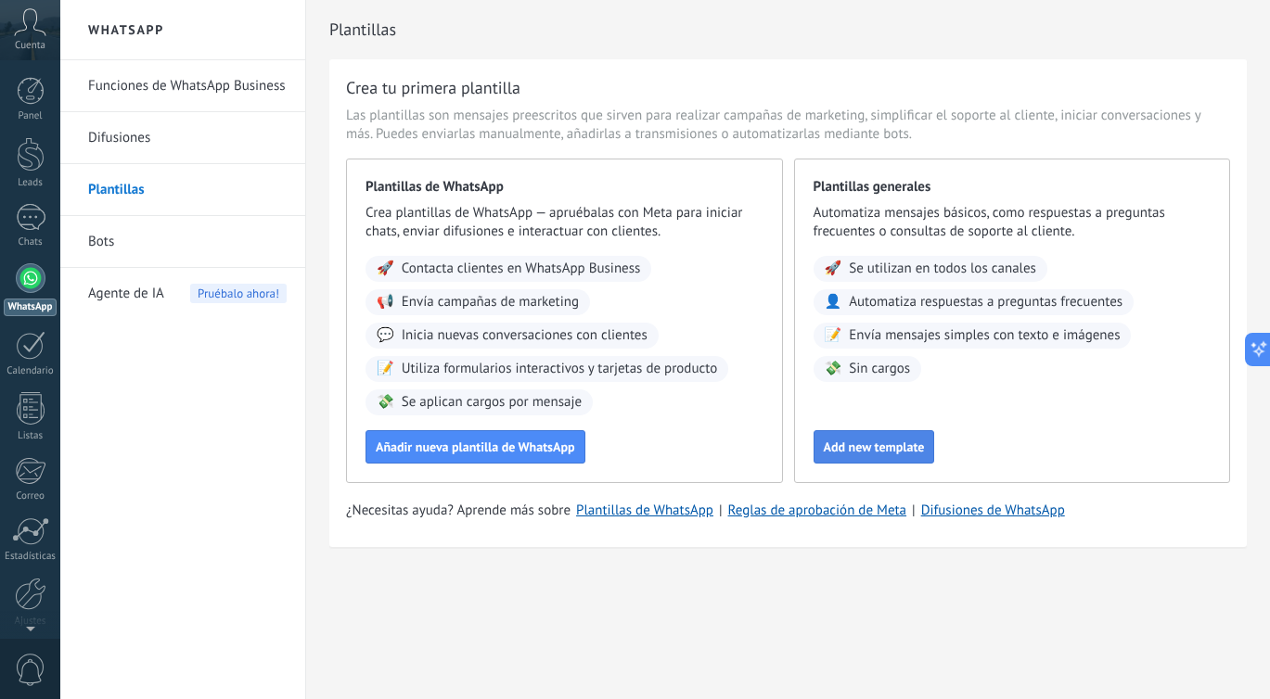
click at [878, 442] on span "Add new template" at bounding box center [874, 447] width 101 height 13
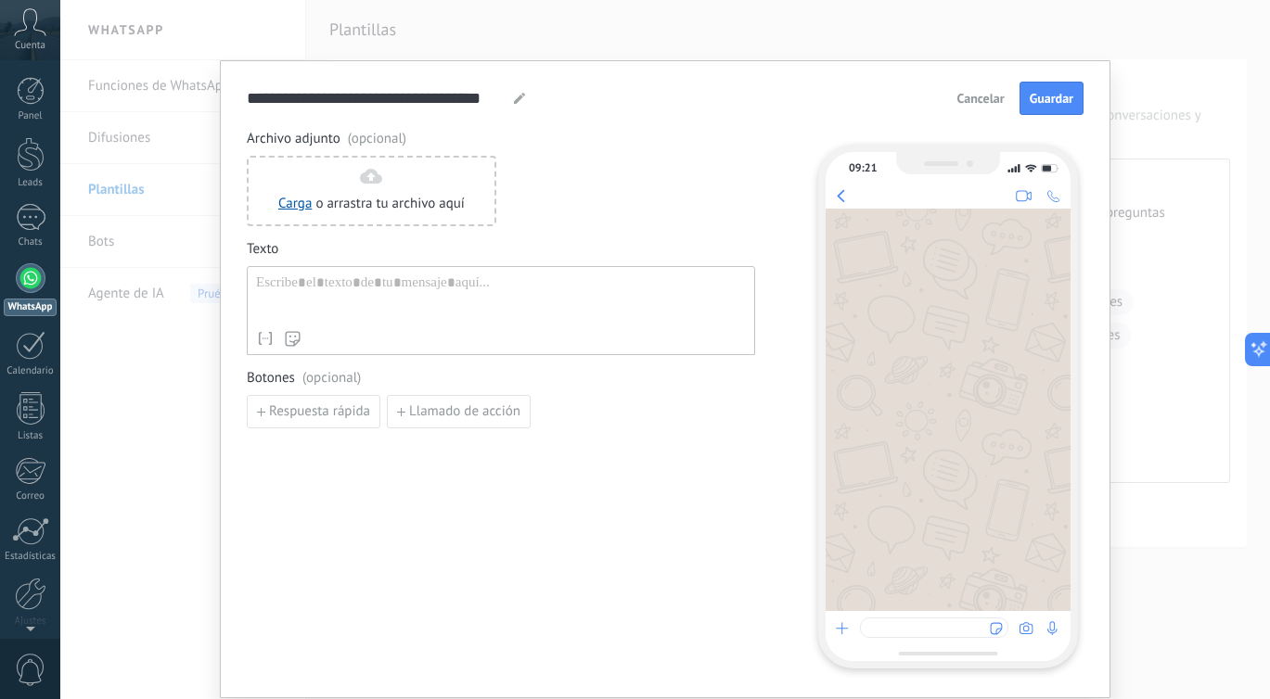
click at [965, 96] on span "Cancelar" at bounding box center [980, 98] width 47 height 13
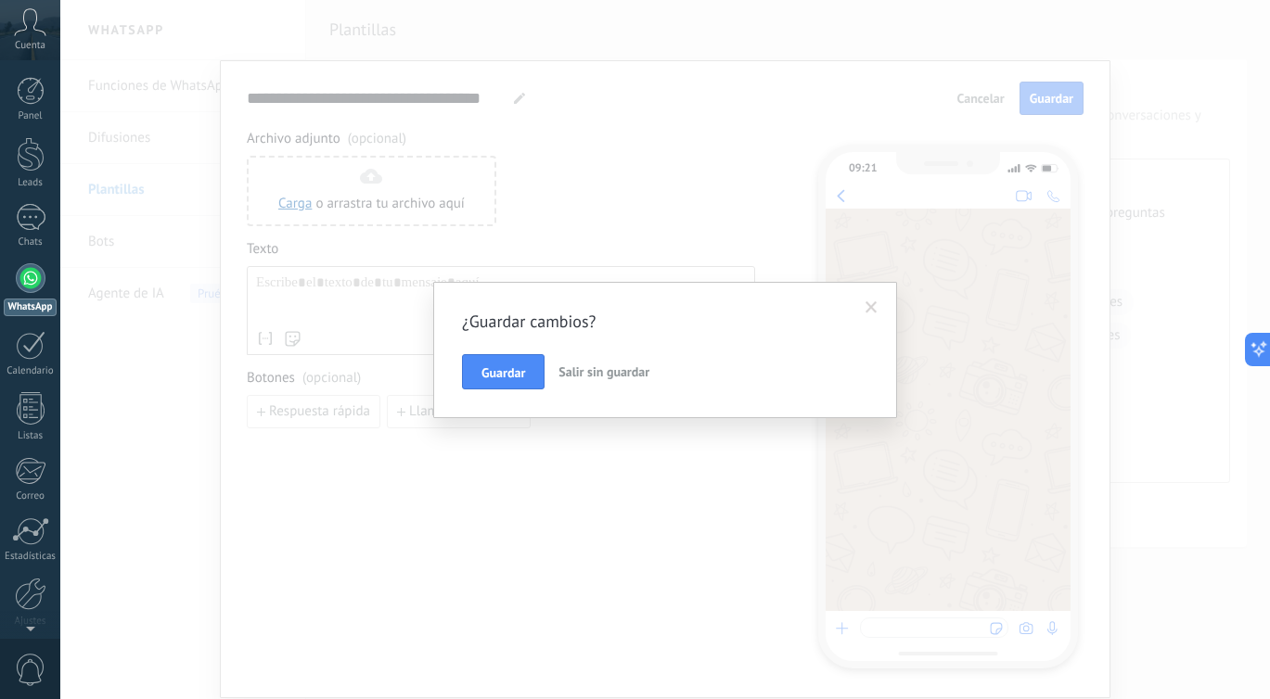
click at [581, 370] on span "Salir sin guardar" at bounding box center [603, 372] width 91 height 17
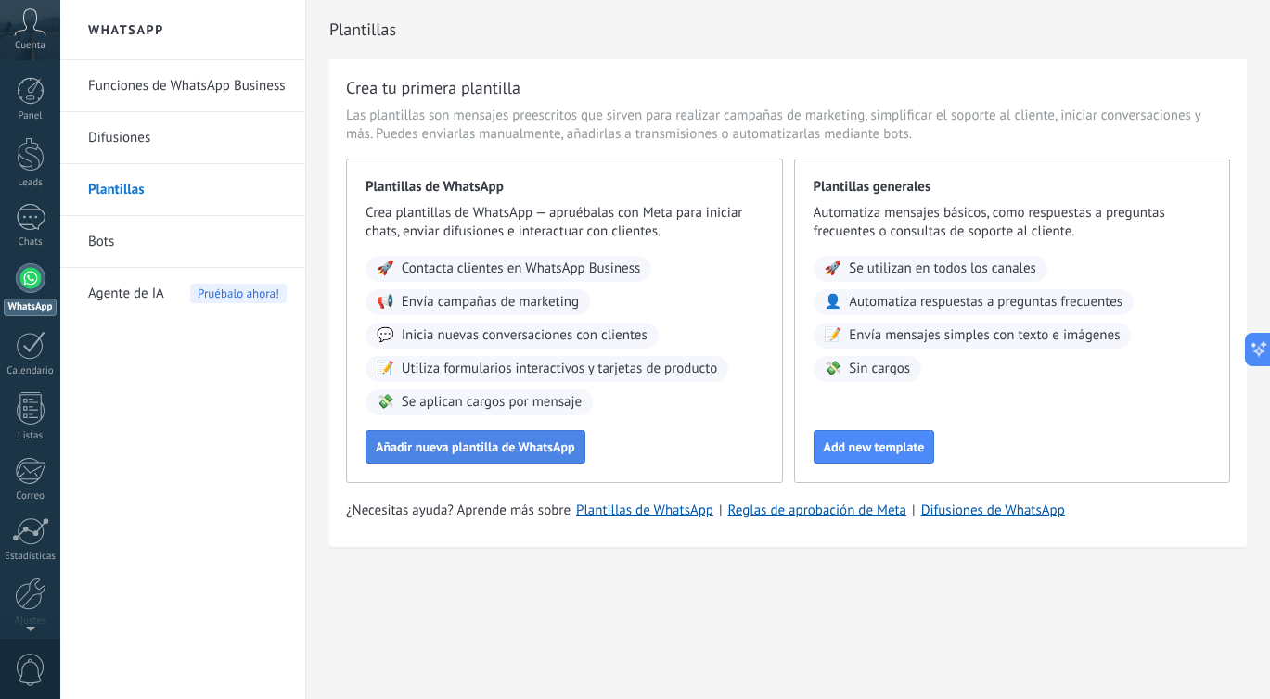
click at [480, 445] on span "Añadir nueva plantilla de WhatsApp" at bounding box center [475, 447] width 199 height 13
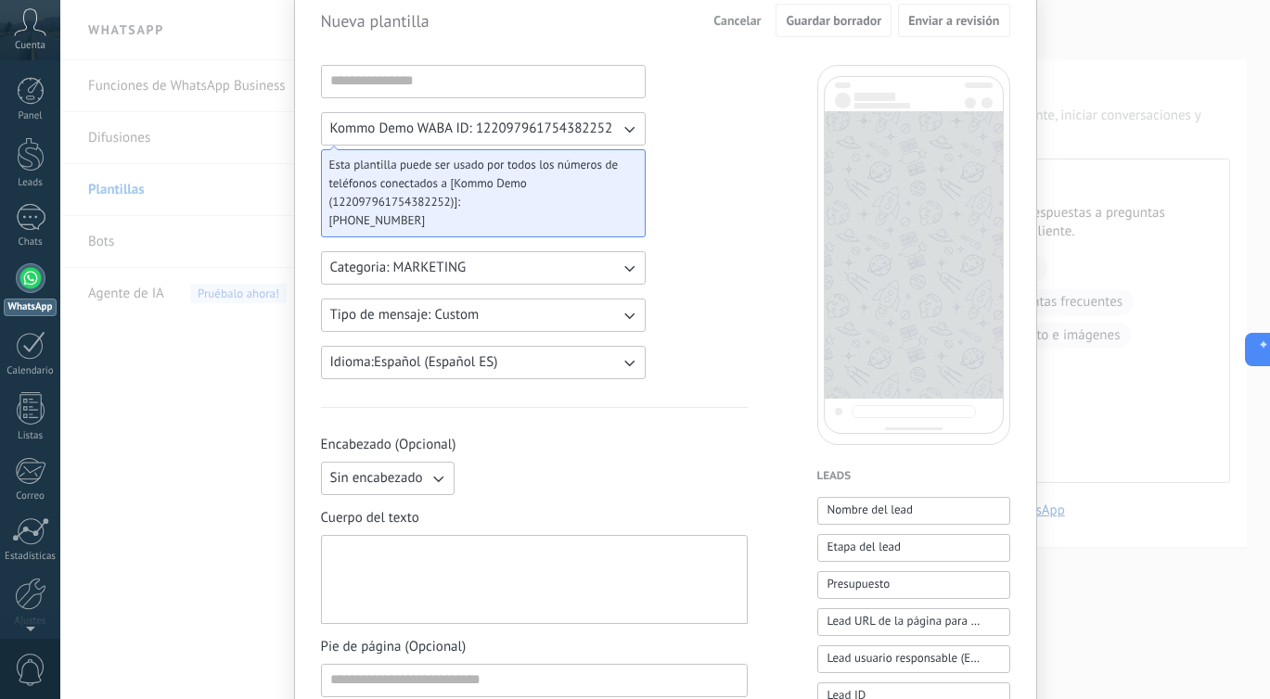
scroll to position [88, 0]
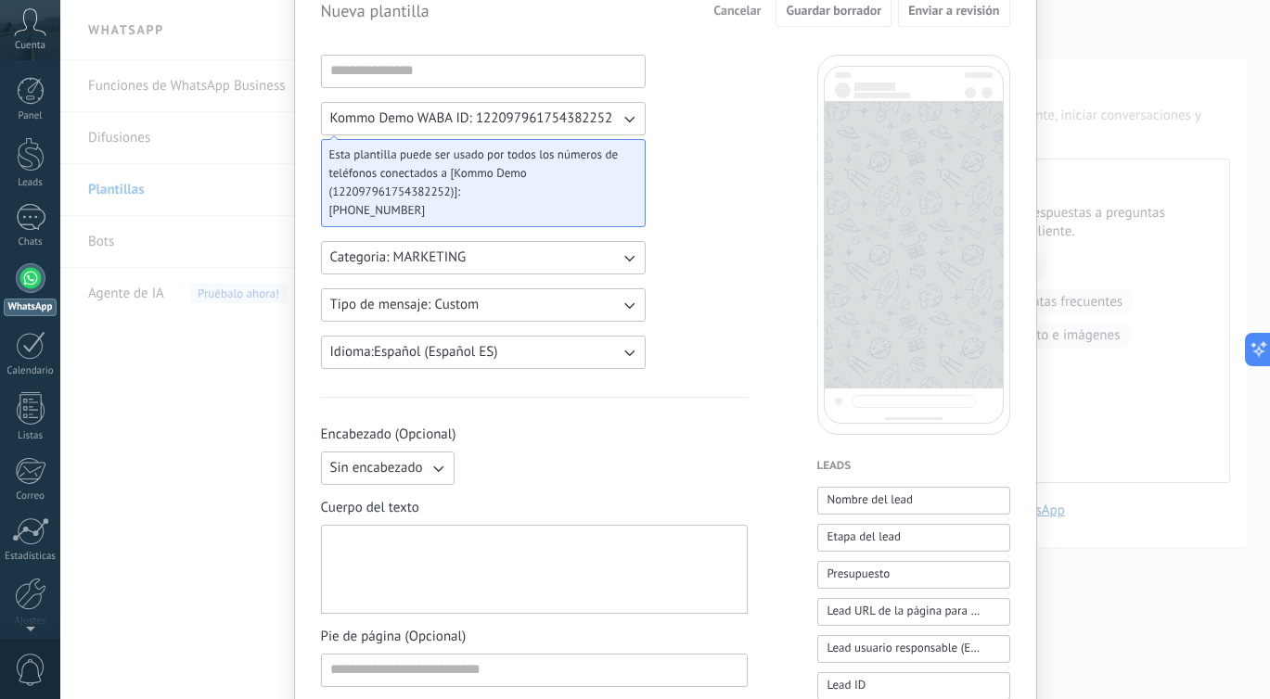
click at [478, 263] on button "Categoria: MARKETING" at bounding box center [483, 257] width 325 height 33
click at [472, 251] on li "UTILITY" at bounding box center [477, 258] width 335 height 32
click at [457, 305] on span "Tipo de mensaje: Custom" at bounding box center [404, 305] width 149 height 19
click at [447, 336] on li "Flows" at bounding box center [477, 337] width 335 height 32
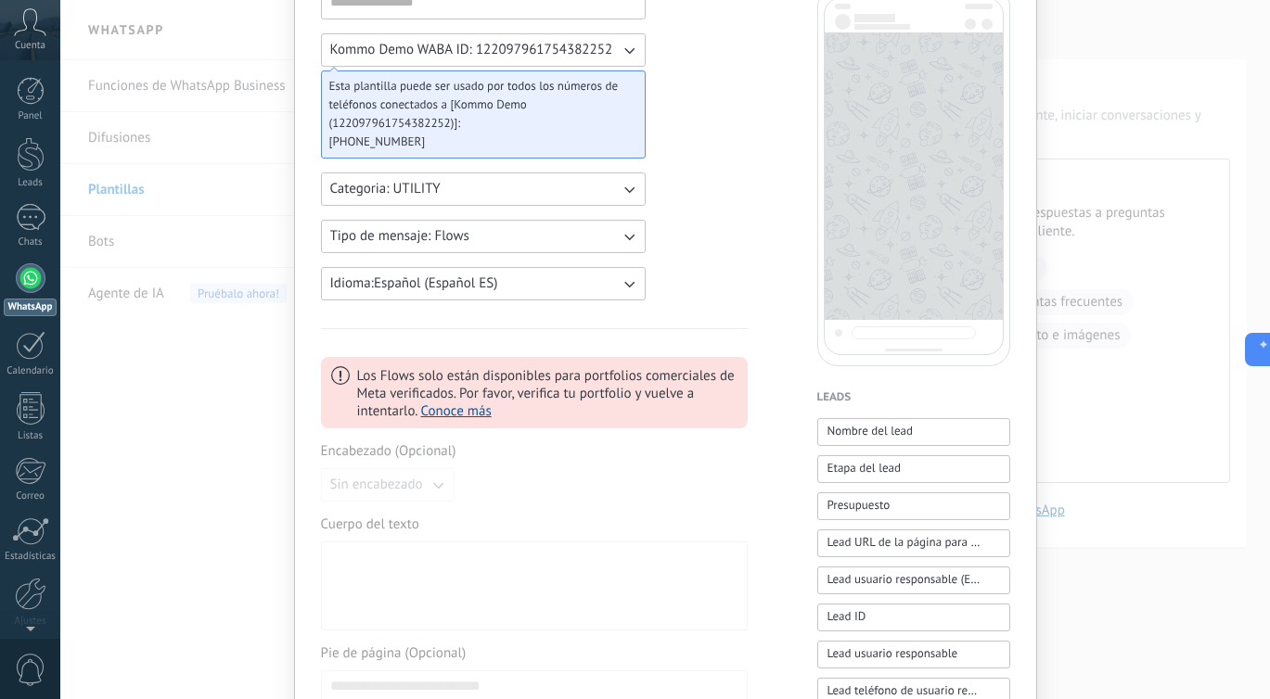
scroll to position [159, 0]
click at [532, 242] on button "Tipo de mensaje: Flows" at bounding box center [483, 234] width 325 height 33
click at [520, 233] on li "Custom" at bounding box center [477, 235] width 335 height 32
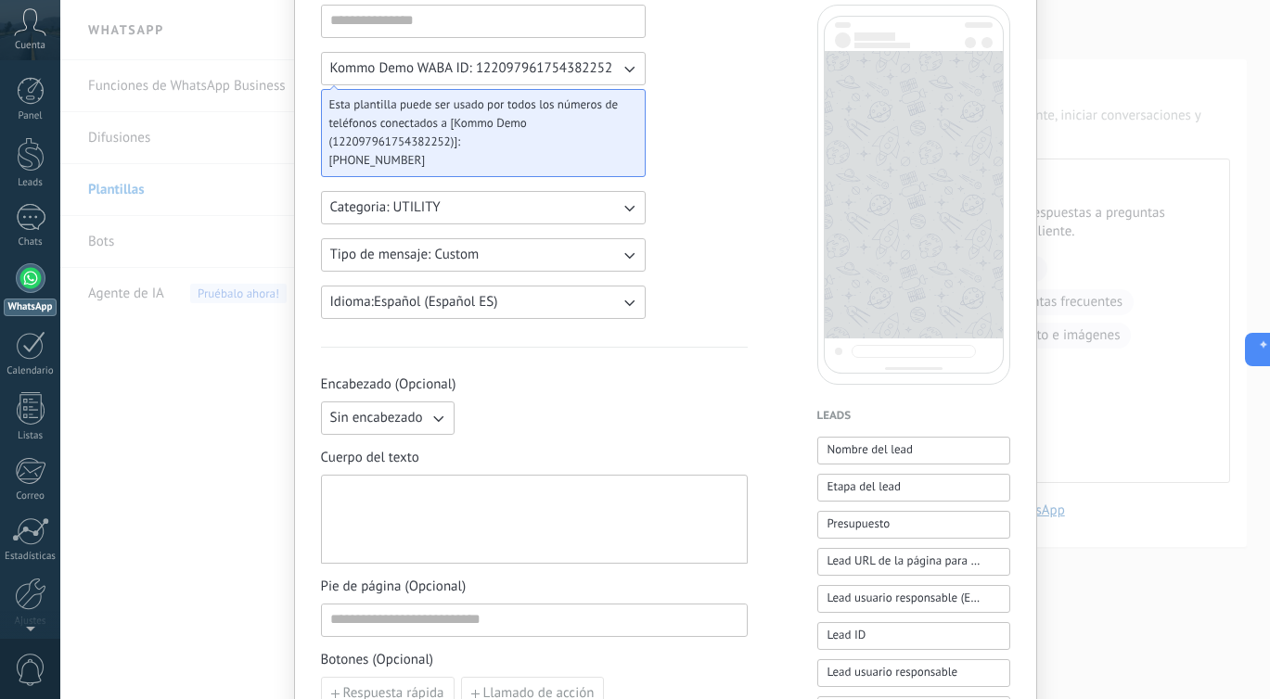
scroll to position [0, 0]
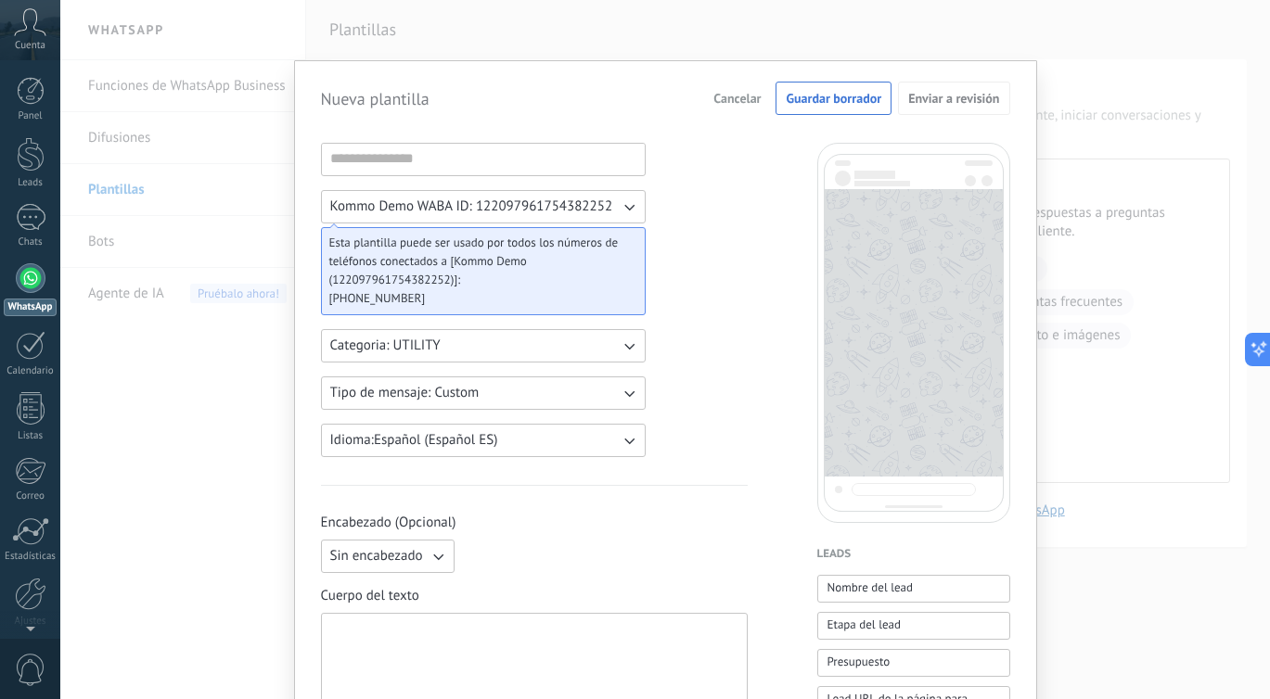
click at [720, 96] on span "Cancelar" at bounding box center [736, 98] width 47 height 13
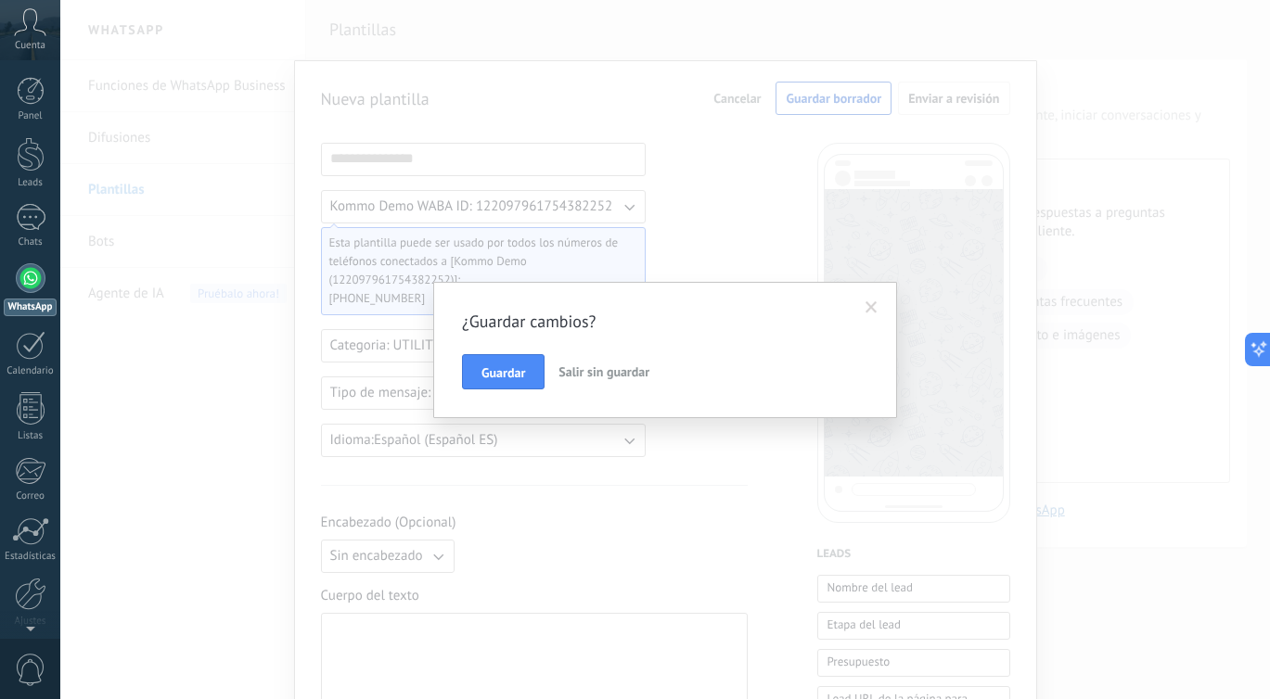
click at [592, 367] on span "Salir sin guardar" at bounding box center [603, 372] width 91 height 17
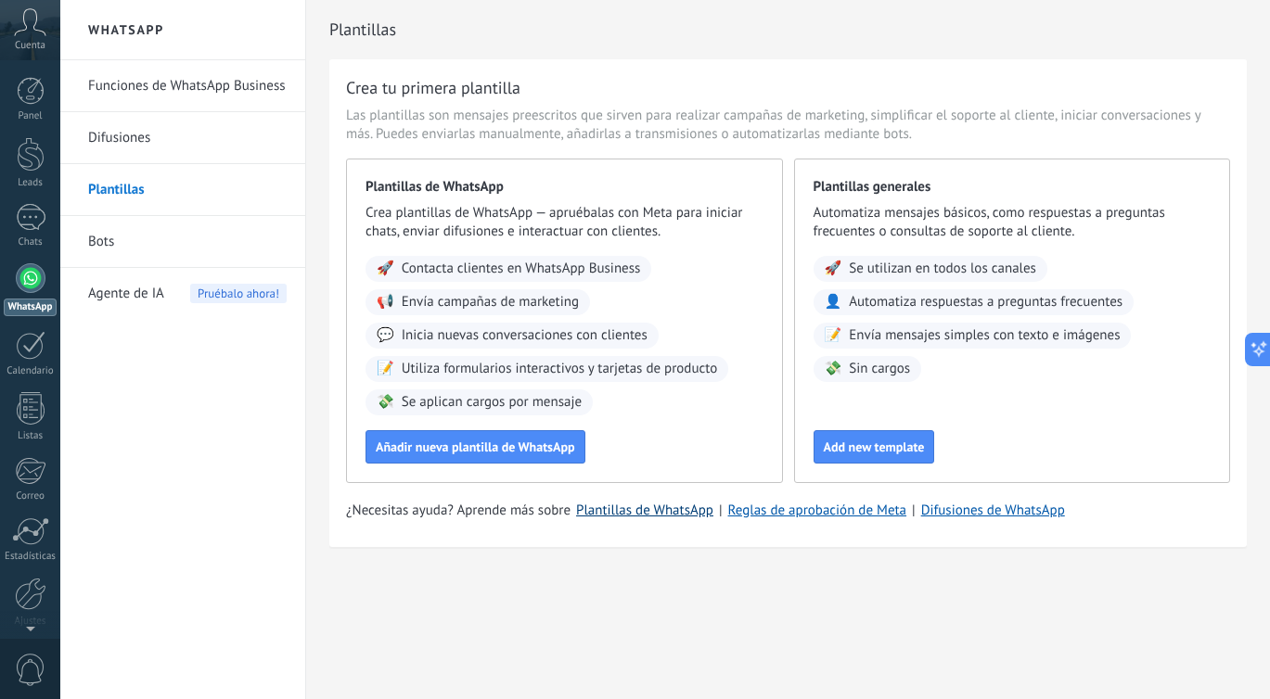
click at [666, 516] on link "Plantillas de WhatsApp" at bounding box center [644, 511] width 137 height 18
